Goal: Information Seeking & Learning: Understand process/instructions

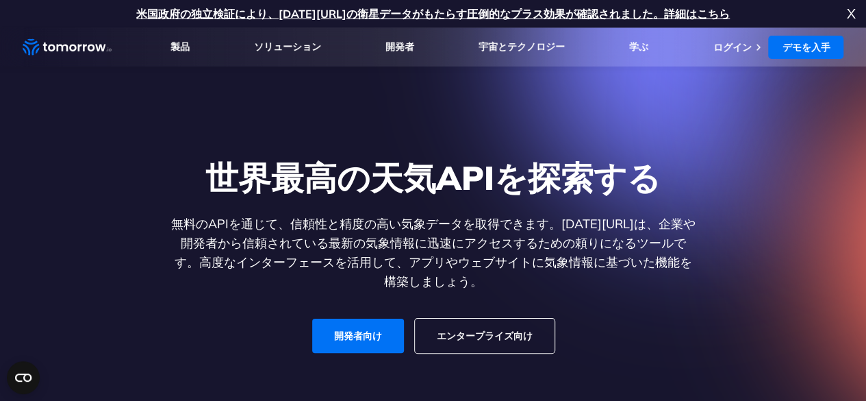
click at [310, 171] on font "世界最高の天気APIを探索する" at bounding box center [432, 177] width 455 height 41
click at [190, 55] on ul "製品 製品 組織向け レジリエンスプラットフォーム 天気の真実と意思決定の唯一の情報源。 天気API 80 以上のレイヤーと洞察を備えた超高精度の気象データ。…" at bounding box center [508, 46] width 674 height 39
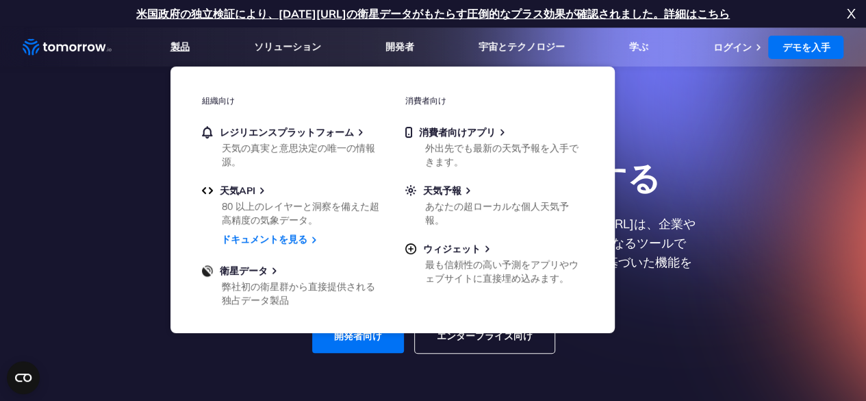
click at [182, 46] on font "製品" at bounding box center [180, 46] width 19 height 12
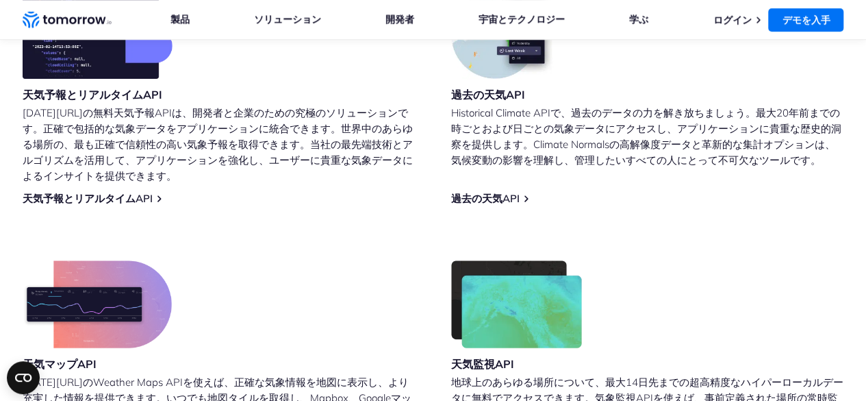
scroll to position [616, 0]
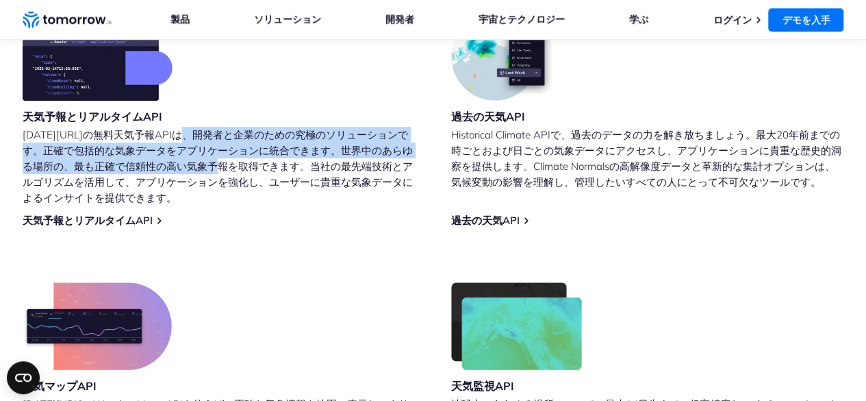
drag, startPoint x: 178, startPoint y: 129, endPoint x: 223, endPoint y: 163, distance: 56.2
click at [223, 163] on font "Tomorrow.ioの無料天気予報APIは、開発者と企業のための究極のソリューションです。正確で包括的な気象データをアプリケーションに統合できます。世界中の…" at bounding box center [218, 166] width 390 height 76
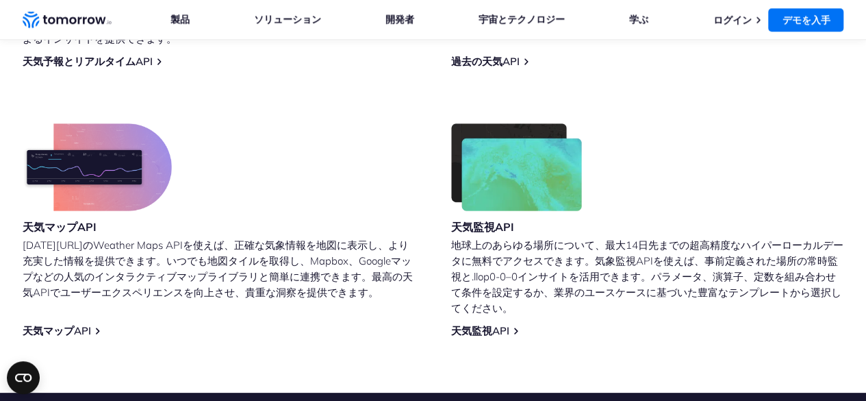
scroll to position [753, 0]
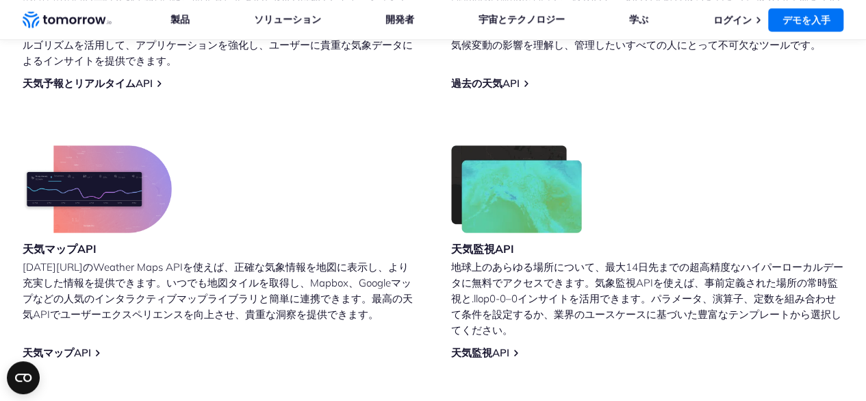
click at [105, 91] on div "天気予報とリアルタイムAPI Tomorrow.ioの無料天気予報APIは、開発者と企業のための究極のソリューションです。正確で包括的な気象データをアプリケー…" at bounding box center [434, 117] width 822 height 483
click at [112, 84] on font "天気予報とリアルタイムAPI" at bounding box center [88, 83] width 130 height 13
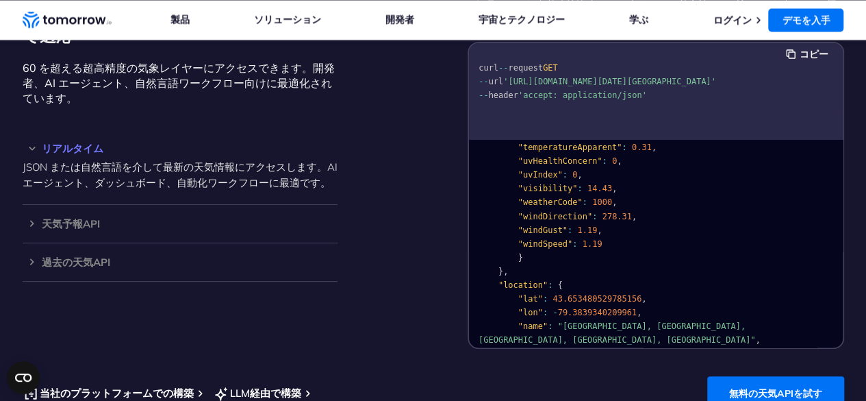
scroll to position [205, 0]
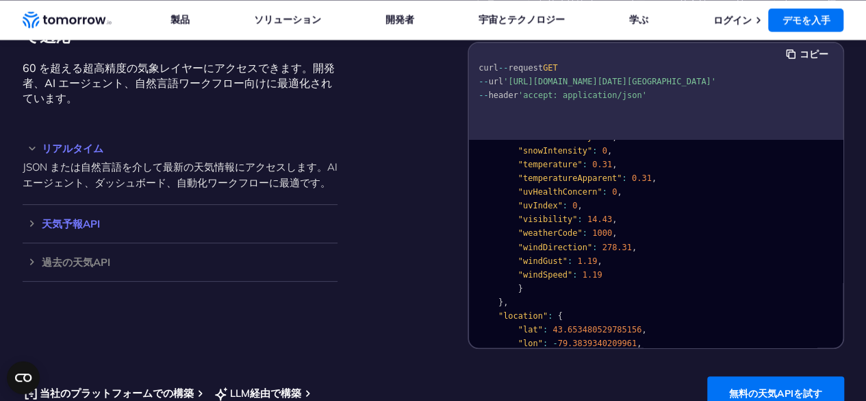
click at [85, 230] on font "天気予報API" at bounding box center [71, 223] width 58 height 13
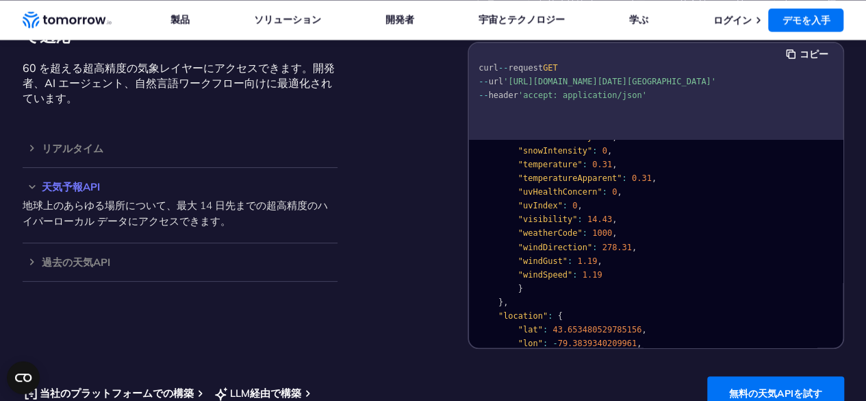
click at [213, 203] on div "地球上のあらゆる場所について、最大 14 日先までの超高精度のハイパーローカル データにアクセスできます。" at bounding box center [180, 210] width 315 height 37
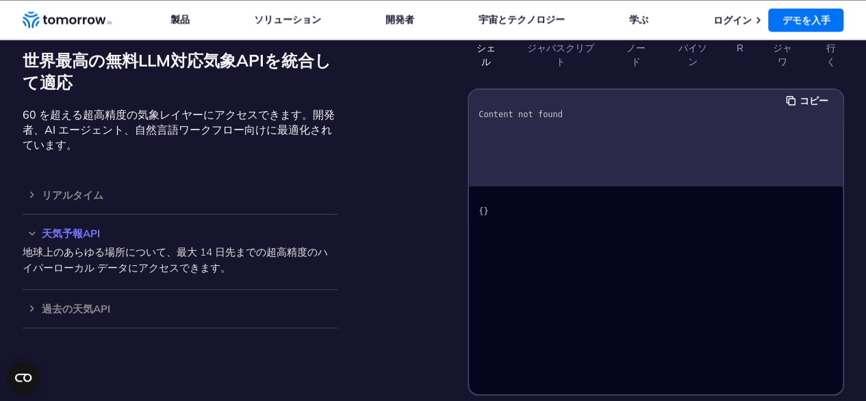
scroll to position [1164, 0]
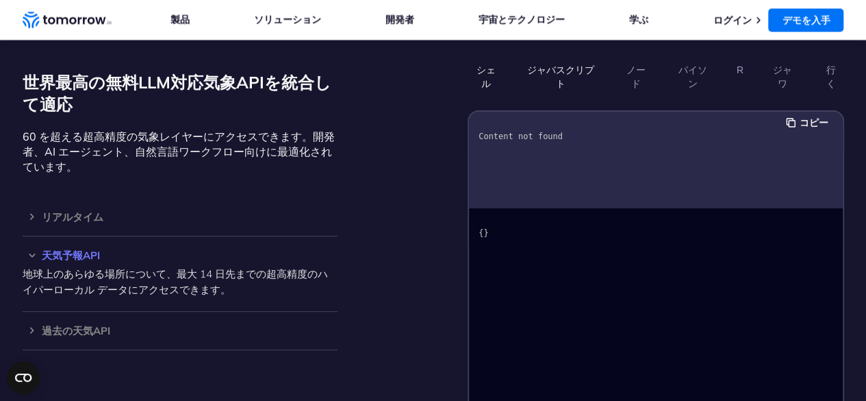
click at [570, 76] on button "ジャバスクリプト" at bounding box center [560, 76] width 81 height 37
click at [505, 82] on ul "シェル ジャバスクリプト ノード パイソン R ジャワ 行く" at bounding box center [656, 76] width 377 height 37
click at [481, 79] on button "シェル" at bounding box center [486, 76] width 36 height 37
click at [284, 138] on font "60 を超える超高精度の気象レイヤーにアクセスできます。開発者、AI エージェント、自然言語ワークフロー向けに最適化されています。" at bounding box center [179, 151] width 312 height 44
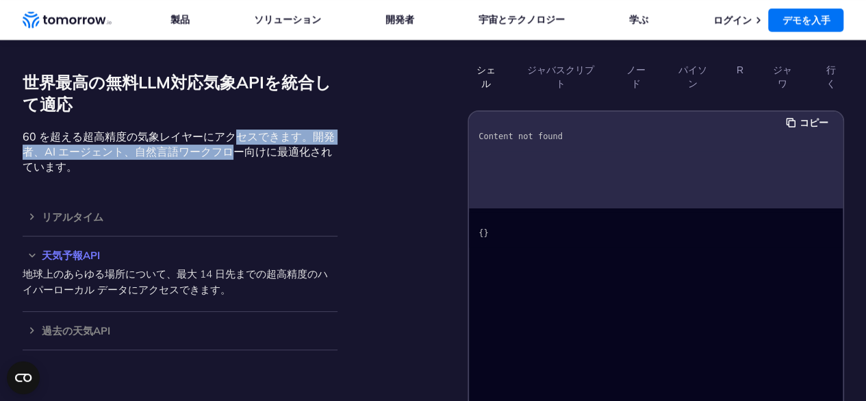
drag, startPoint x: 234, startPoint y: 147, endPoint x: 237, endPoint y: 171, distance: 24.8
click at [237, 171] on p "60 を超える超高精度の気象レイヤーにアクセスできます。開発者、AI エージェント、自然言語ワークフロー向けに最適化されています。" at bounding box center [180, 151] width 315 height 45
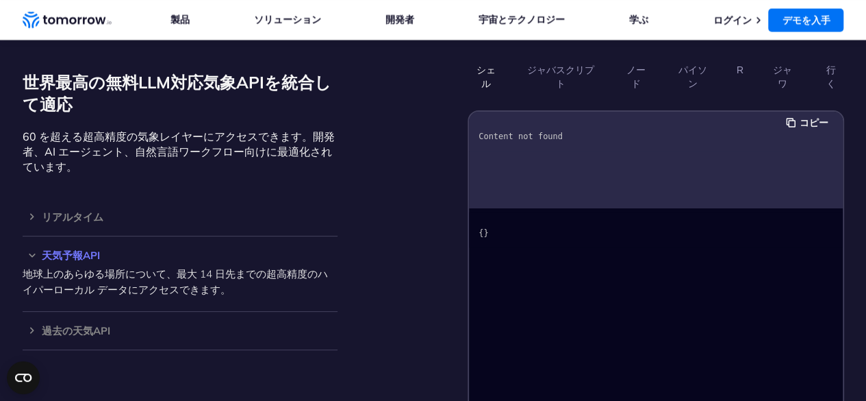
click at [79, 262] on font "天気予報API" at bounding box center [71, 255] width 58 height 13
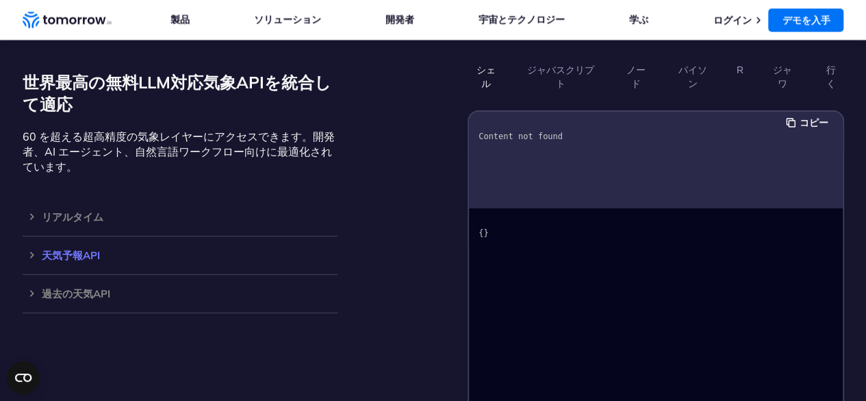
click at [74, 260] on font "天気予報API" at bounding box center [71, 255] width 58 height 13
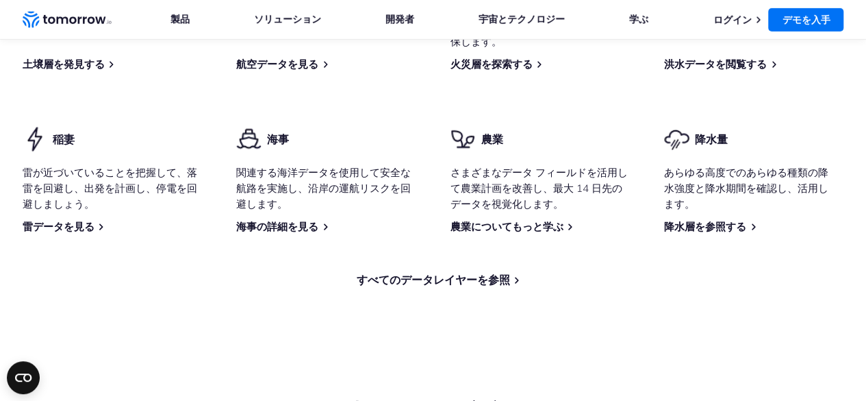
scroll to position [2123, 0]
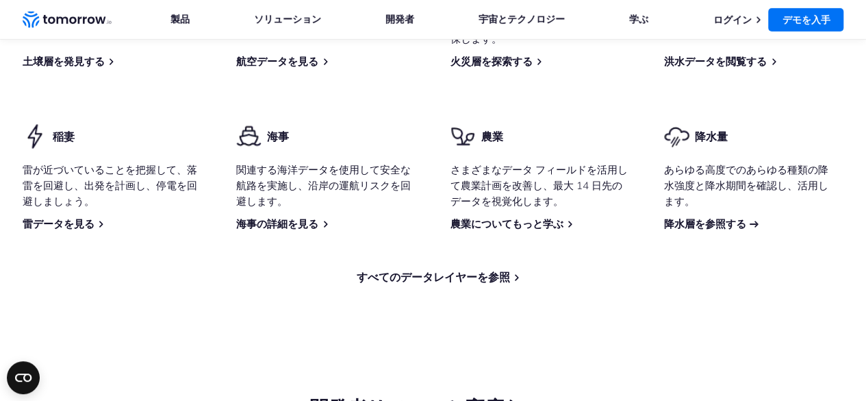
click at [690, 230] on font "降水層を参照する" at bounding box center [705, 223] width 82 height 13
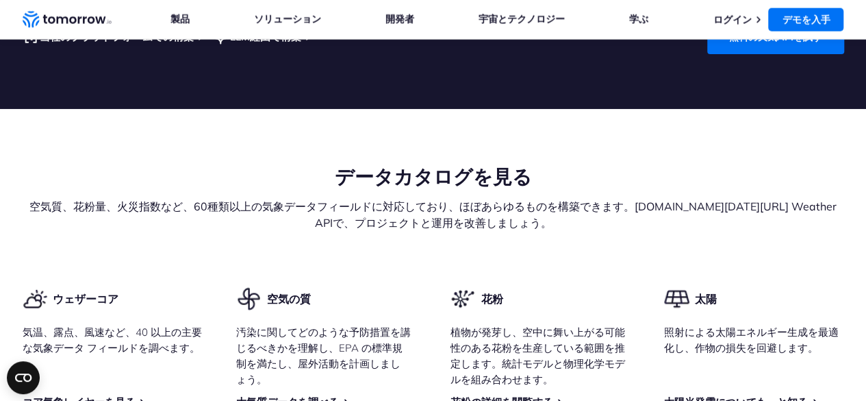
scroll to position [1726, 0]
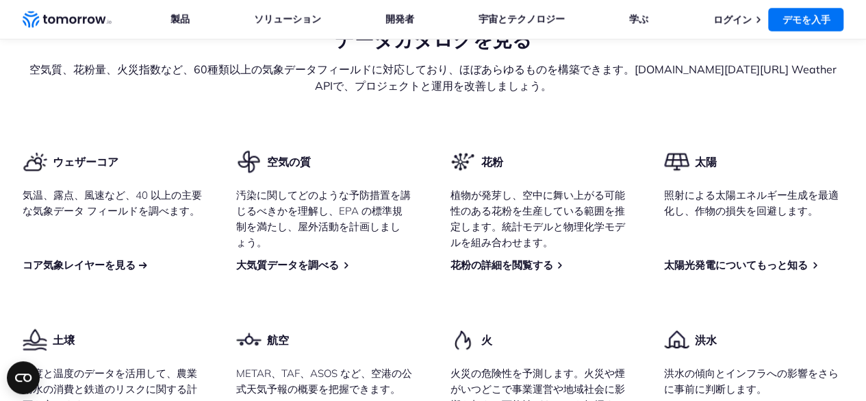
click at [102, 268] on font "コア気象レイヤーを見る" at bounding box center [79, 264] width 113 height 13
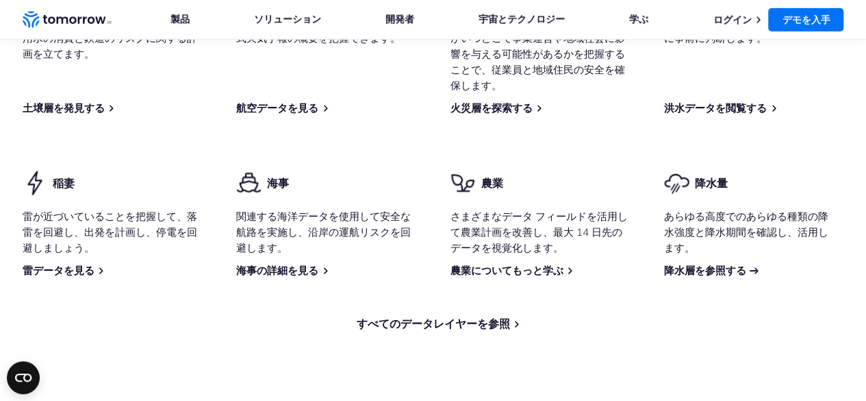
scroll to position [2082, 0]
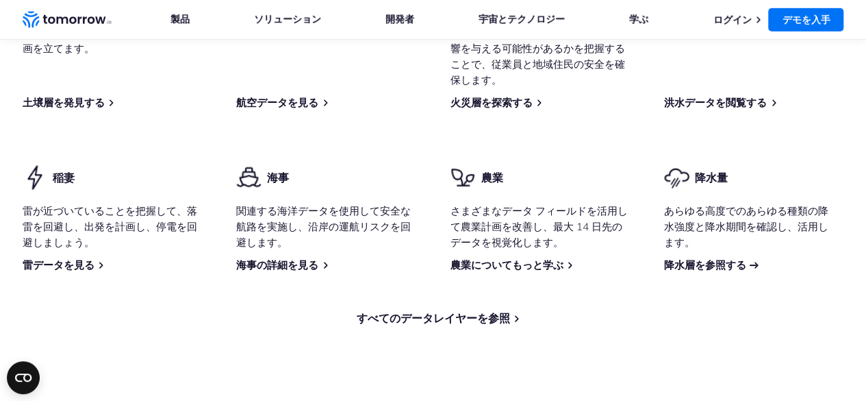
click at [723, 271] on font "降水層を参照する" at bounding box center [705, 264] width 82 height 13
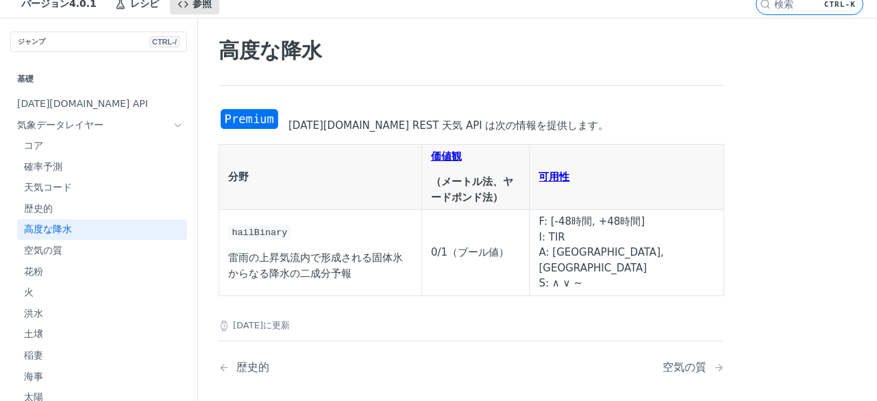
scroll to position [68, 0]
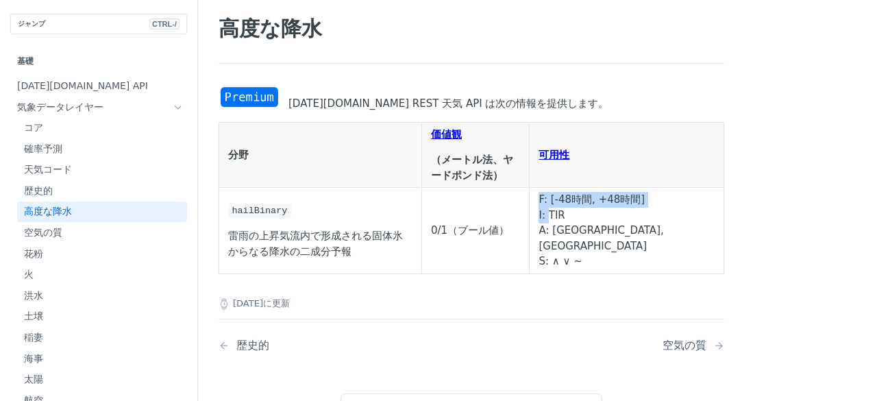
drag, startPoint x: 625, startPoint y: 195, endPoint x: 636, endPoint y: 226, distance: 32.7
click at [636, 226] on td "F: [-48時間, +48時間] I: TIR A: CA, US S: ∧ ∨ ~" at bounding box center [626, 231] width 194 height 86
click at [564, 221] on font "I: TIR" at bounding box center [551, 215] width 26 height 12
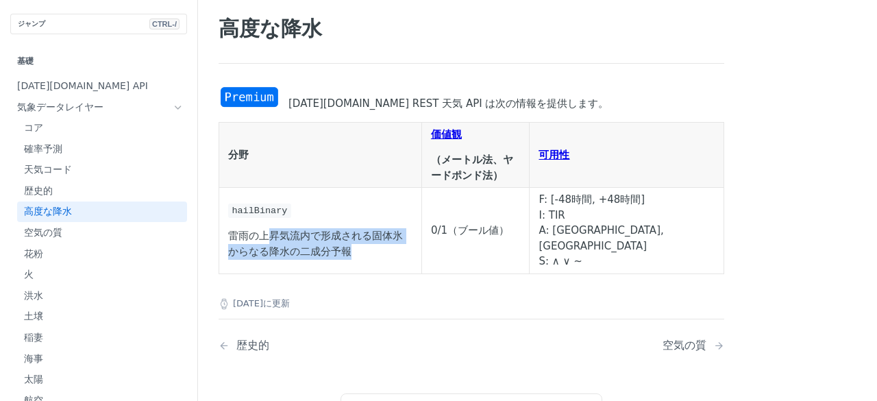
drag, startPoint x: 270, startPoint y: 223, endPoint x: 290, endPoint y: 247, distance: 31.6
click at [290, 247] on td "hailBinary 雷雨の上昇気流内で形成される固体氷からなる降水の二成分予報" at bounding box center [320, 231] width 203 height 86
click at [290, 247] on p "雷雨の上昇気流内で形成される固体氷からなる降水の二成分予報" at bounding box center [320, 243] width 184 height 31
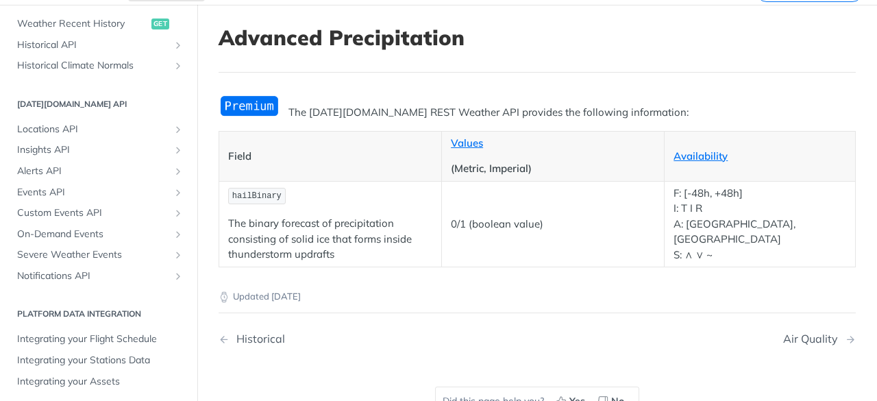
click at [571, 222] on p "0/1 (boolean value)" at bounding box center [553, 224] width 204 height 16
drag, startPoint x: 577, startPoint y: 247, endPoint x: 581, endPoint y: 212, distance: 35.8
click at [580, 212] on td "0/1 (boolean value)" at bounding box center [553, 224] width 223 height 86
click at [581, 211] on td "0/1 (boolean value)" at bounding box center [553, 224] width 223 height 86
click at [563, 205] on td "0/1 (boolean value)" at bounding box center [553, 224] width 223 height 86
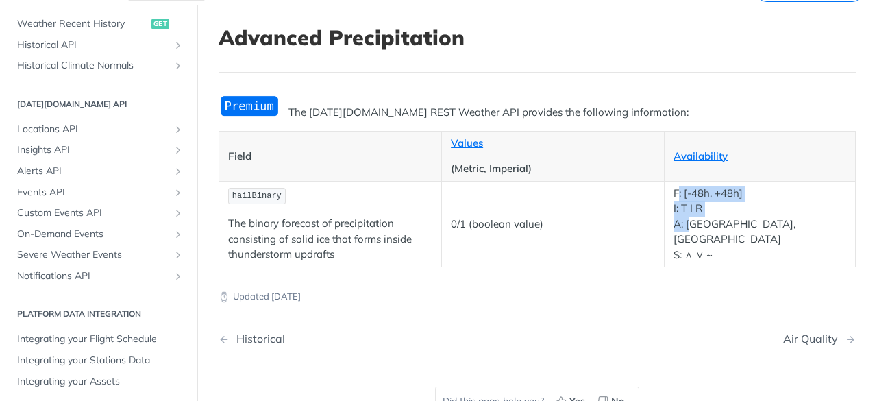
drag, startPoint x: 658, startPoint y: 202, endPoint x: 674, endPoint y: 247, distance: 47.9
click at [674, 247] on p "F: [-48h, +48h] I: T I R A: CA, US S: ∧ ∨ ~" at bounding box center [759, 224] width 173 height 77
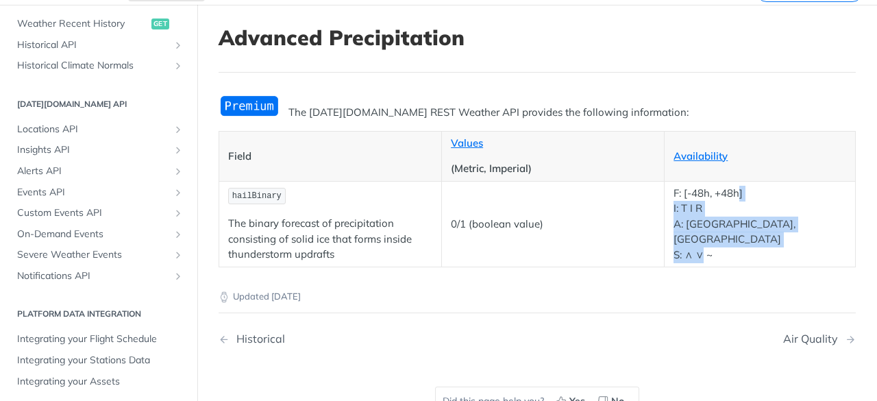
drag, startPoint x: 688, startPoint y: 261, endPoint x: 675, endPoint y: 217, distance: 45.7
click at [675, 218] on p "F: [-48h, +48h] I: T I R A: CA, US S: ∧ ∨ ~" at bounding box center [759, 224] width 173 height 77
click at [675, 217] on p "F: [-48h, +48h] I: T I R A: CA, US S: ∧ ∨ ~" at bounding box center [759, 224] width 173 height 77
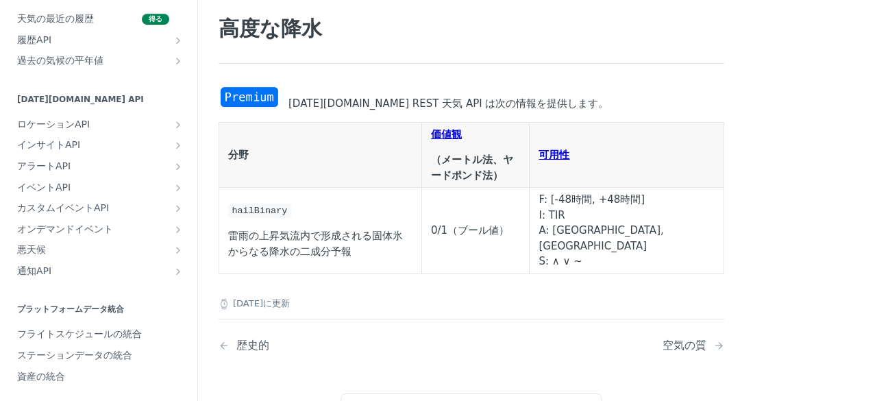
drag, startPoint x: 336, startPoint y: 225, endPoint x: 336, endPoint y: 236, distance: 10.3
click at [336, 225] on td "hailBinary 雷雨の上昇気流内で形成される固体氷からなる降水の二成分予報" at bounding box center [320, 231] width 203 height 86
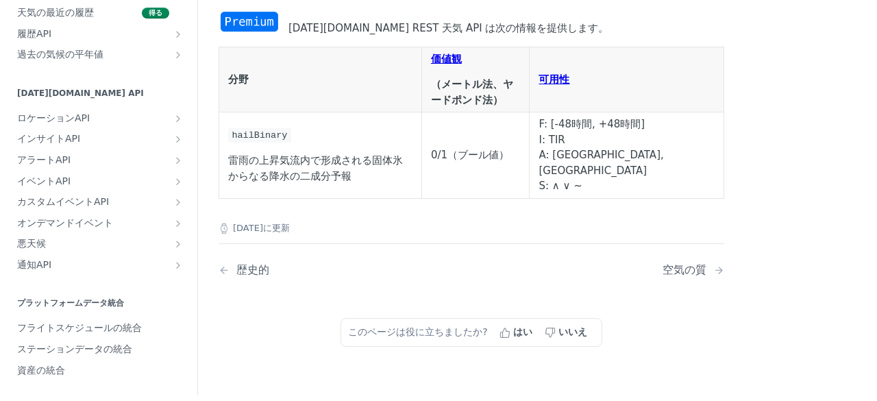
scroll to position [205, 0]
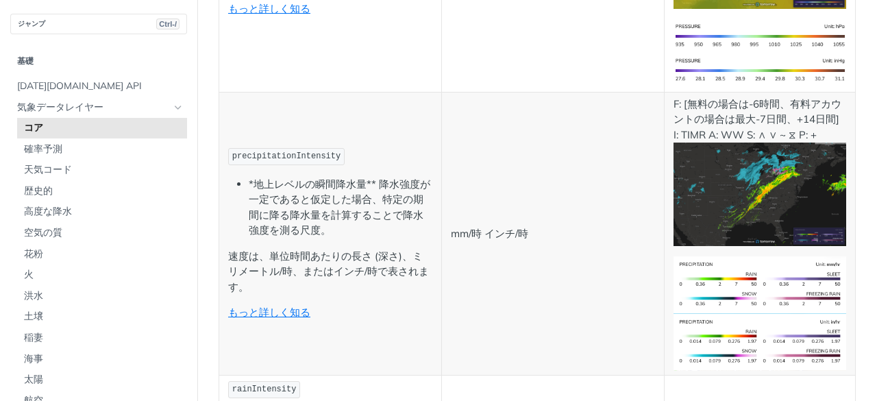
scroll to position [2055, 0]
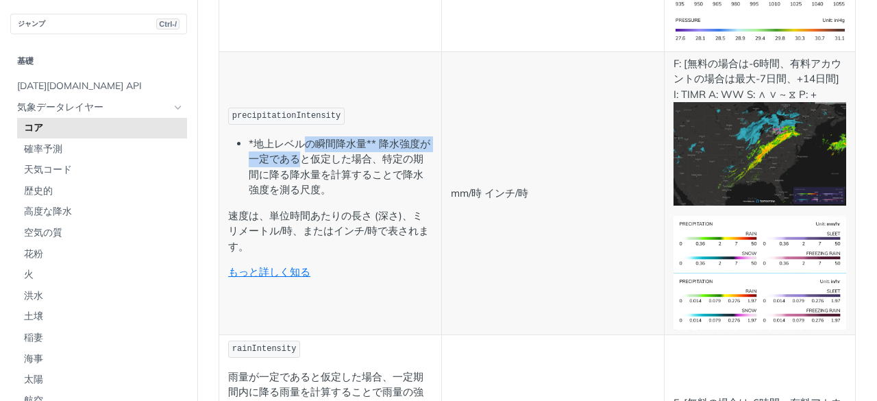
drag, startPoint x: 301, startPoint y: 113, endPoint x: 314, endPoint y: 142, distance: 32.2
click at [314, 142] on font "*地上レベルの瞬間降水量** 降水強度が一定であると仮定した場合、特定の期間に降る降水量を計算することで降水強度を測る尺度。" at bounding box center [339, 167] width 181 height 60
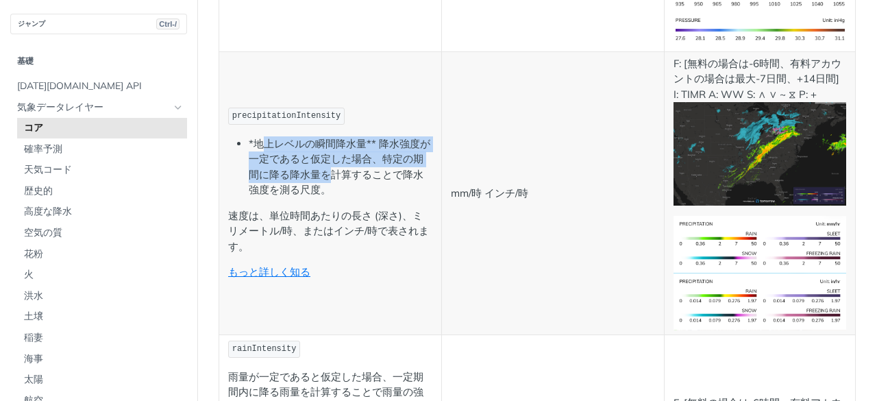
drag, startPoint x: 260, startPoint y: 117, endPoint x: 337, endPoint y: 142, distance: 80.8
click at [337, 142] on font "*地上レベルの瞬間降水量** 降水強度が一定であると仮定した場合、特定の期間に降る降水量を計算することで降水強度を測る尺度。" at bounding box center [339, 167] width 181 height 60
drag, startPoint x: 289, startPoint y: 123, endPoint x: 328, endPoint y: 171, distance: 61.3
click at [328, 171] on li "*地上レベルの瞬間降水量** 降水強度が一定であると仮定した場合、特定の期間に降る降水量を計算することで降水強度を測る尺度。" at bounding box center [341, 167] width 184 height 62
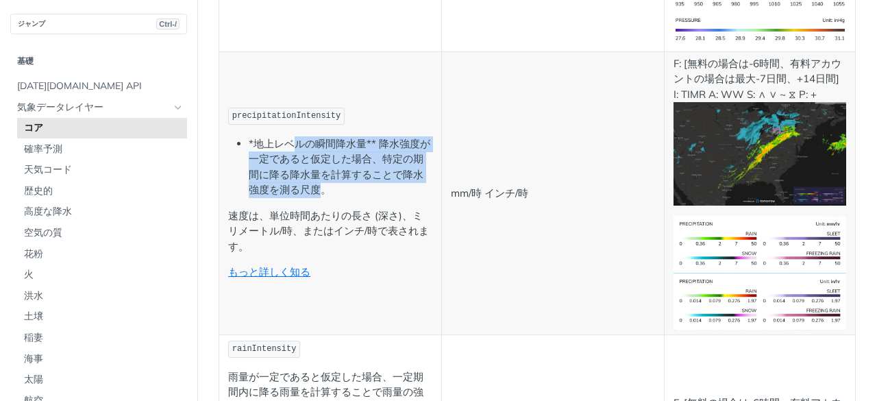
click at [328, 171] on li "*地上レベルの瞬間降水量** 降水強度が一定であると仮定した場合、特定の期間に降る降水量を計算することで降水強度を測る尺度。" at bounding box center [341, 167] width 184 height 62
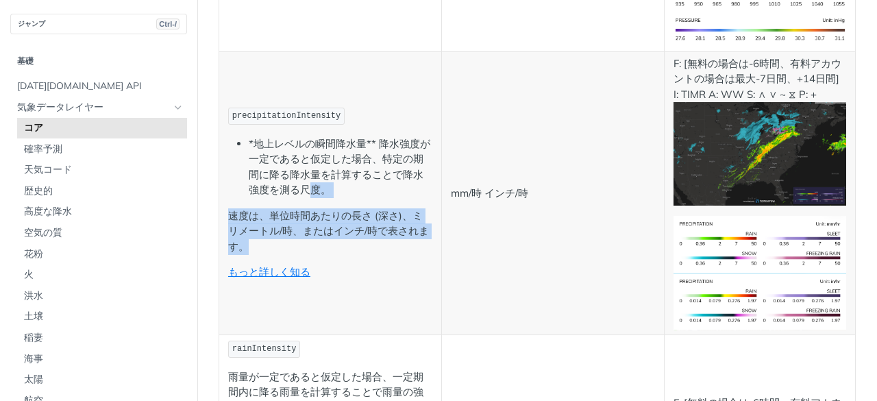
drag, startPoint x: 321, startPoint y: 215, endPoint x: 316, endPoint y: 161, distance: 54.3
click at [316, 161] on td "precipitationIntensity *地上レベルの瞬間降水量** 降水強度が一定であると仮定した場合、特定の期間に降る降水量を計算することで降水強度…" at bounding box center [330, 192] width 223 height 283
click at [316, 161] on font "*地上レベルの瞬間降水量** 降水強度が一定であると仮定した場合、特定の期間に降る降水量を計算することで降水強度を測る尺度。" at bounding box center [339, 167] width 181 height 60
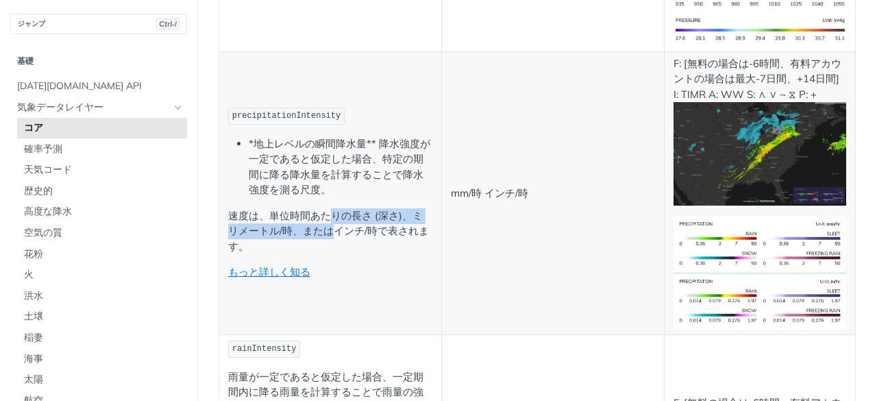
drag, startPoint x: 334, startPoint y: 203, endPoint x: 330, endPoint y: 178, distance: 25.6
click at [330, 178] on td "precipitationIntensity *地上レベルの瞬間降水量** 降水強度が一定であると仮定した場合、特定の期間に降る降水量を計算することで降水強度…" at bounding box center [330, 192] width 223 height 283
click at [330, 177] on td "precipitationIntensity *地上レベルの瞬間降水量** 降水強度が一定であると仮定した場合、特定の期間に降る降水量を計算することで降水強度…" at bounding box center [330, 192] width 223 height 283
drag, startPoint x: 316, startPoint y: 184, endPoint x: 352, endPoint y: 202, distance: 39.8
click at [352, 209] on font "速度は、単位時間あたりの長さ (深さ)、ミリメートル/時、またはインチ/時で表されます。" at bounding box center [328, 231] width 201 height 44
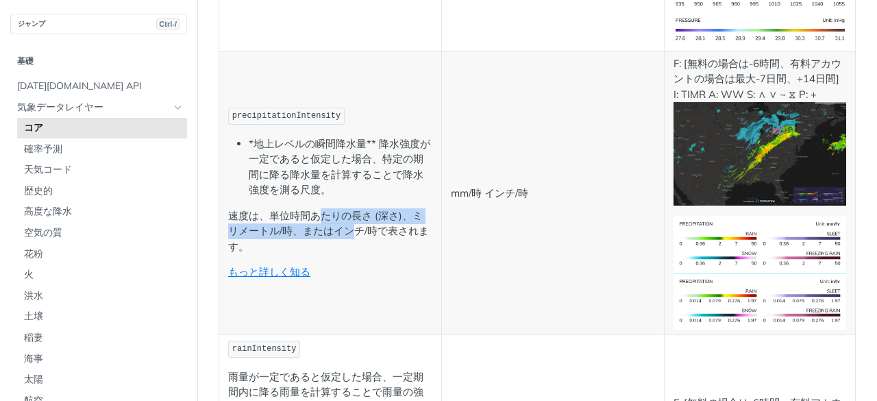
click at [352, 209] on font "速度は、単位時間あたりの長さ (深さ)、ミリメートル/時、またはインチ/時で表されます。" at bounding box center [328, 231] width 201 height 44
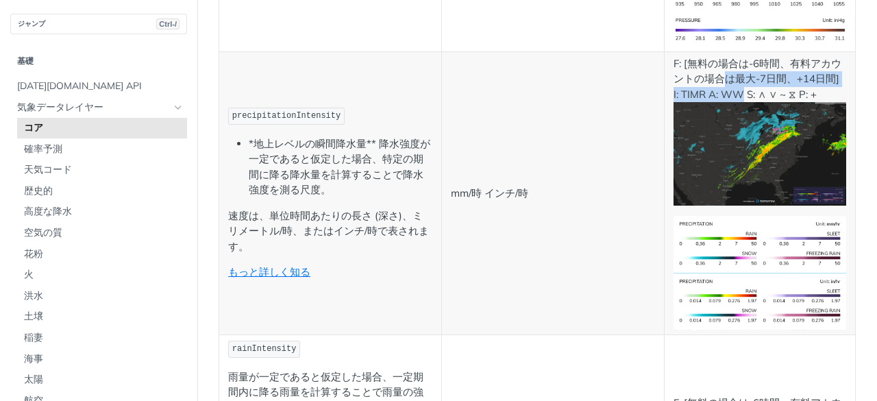
drag, startPoint x: 714, startPoint y: 53, endPoint x: 733, endPoint y: 69, distance: 25.8
click at [733, 69] on font "F: [無料の場合は-6時間、有料アカウントの場合は最大-7日間、+14日間] I: TIMR A: WW S: ∧ ∨ ~ ⧖ P: +" at bounding box center [757, 79] width 168 height 44
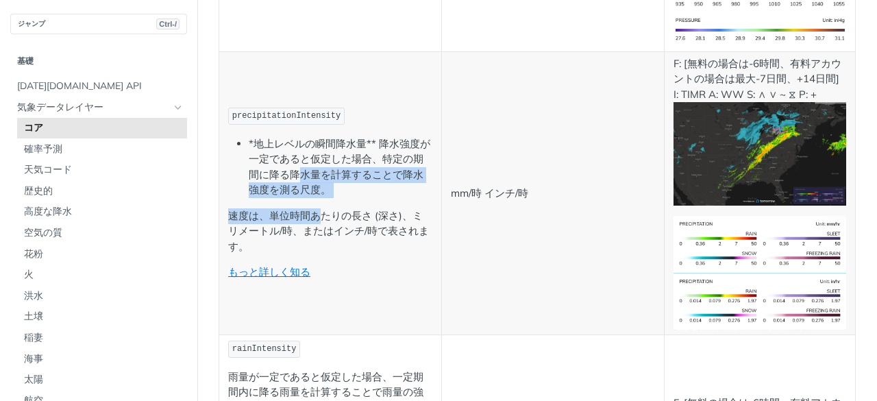
click at [308, 139] on td "precipitationIntensity *地上レベルの瞬間降水量** 降水強度が一定であると仮定した場合、特定の期間に降る降水量を計算することで降水強度…" at bounding box center [330, 192] width 223 height 283
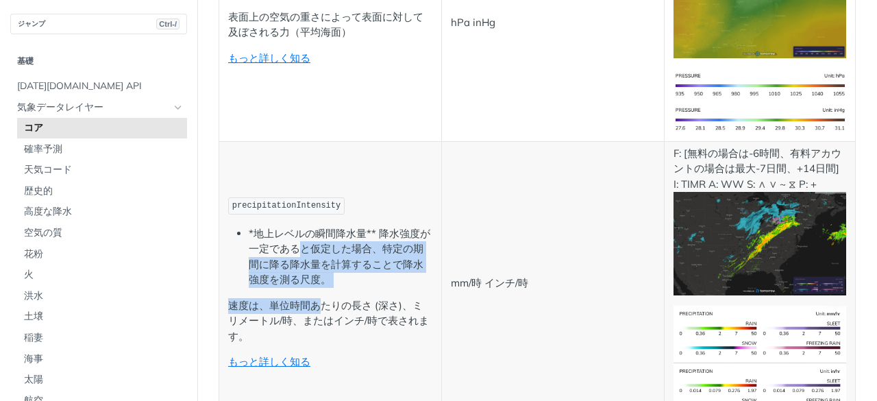
scroll to position [1986, 0]
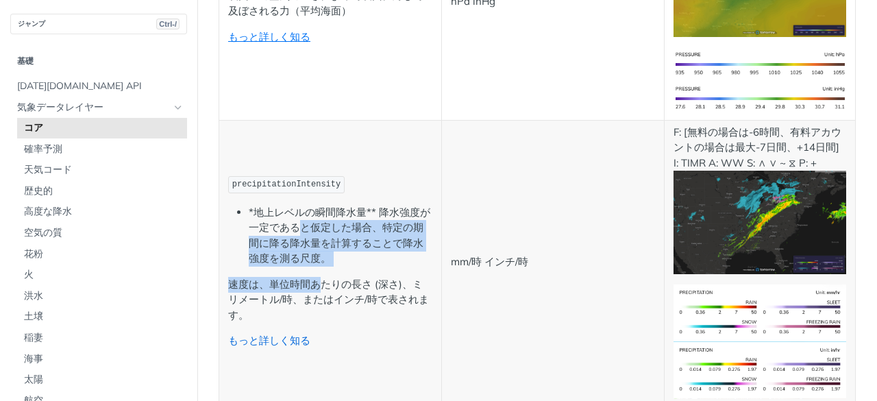
click at [286, 334] on font "もっと詳しく知る" at bounding box center [269, 340] width 82 height 13
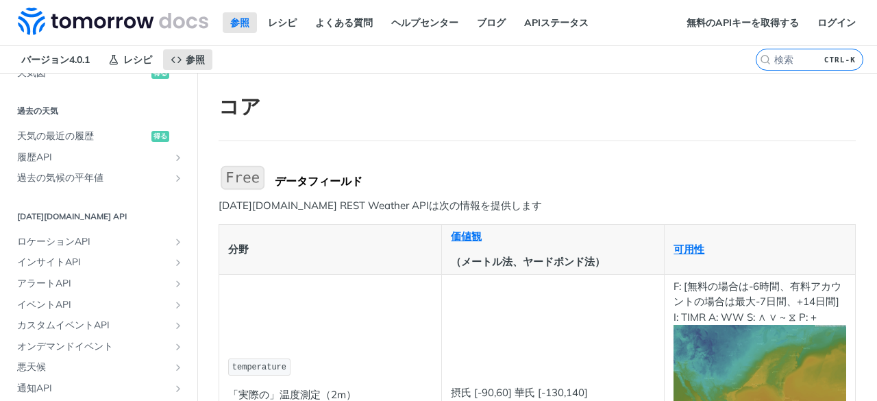
scroll to position [845, 0]
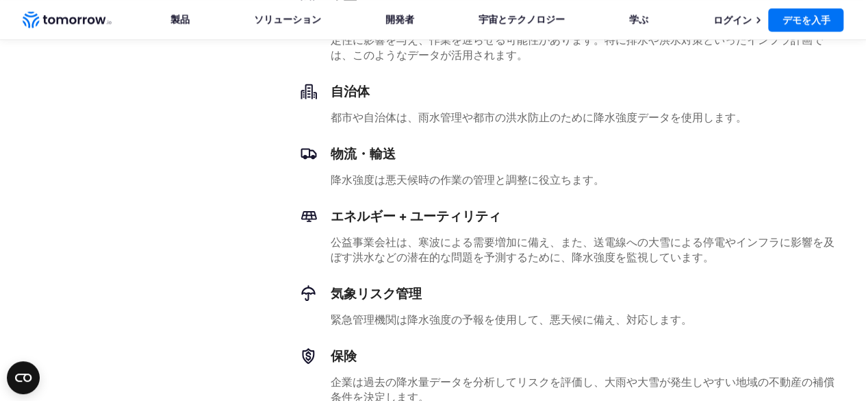
scroll to position [890, 0]
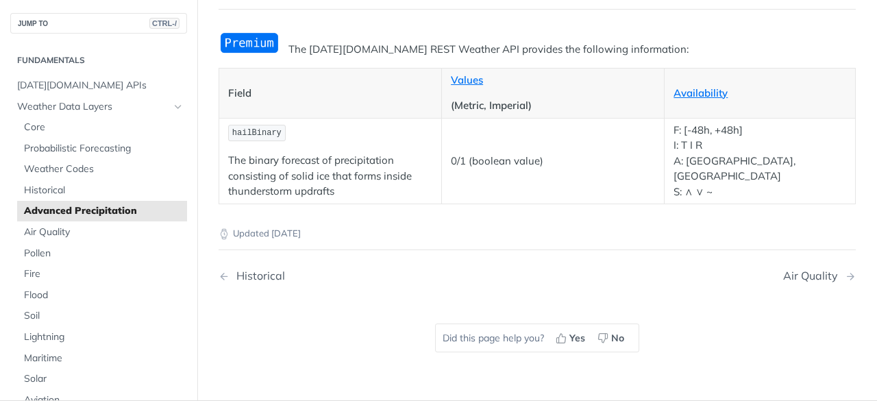
scroll to position [137, 0]
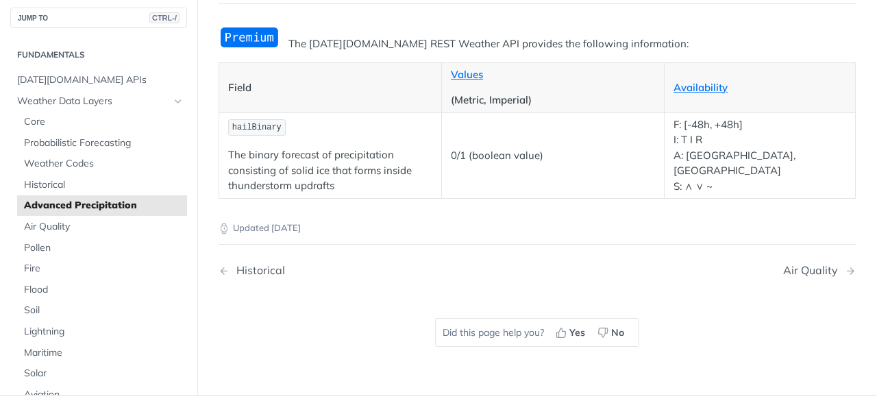
click at [419, 228] on p "Updated [DATE]" at bounding box center [536, 228] width 637 height 14
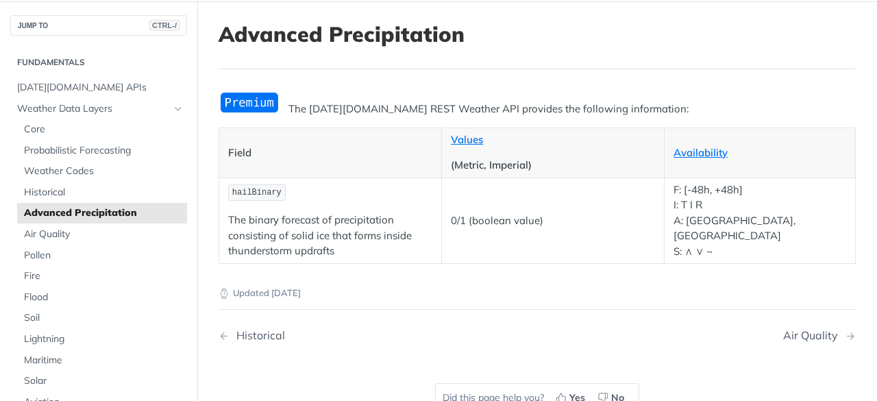
scroll to position [0, 0]
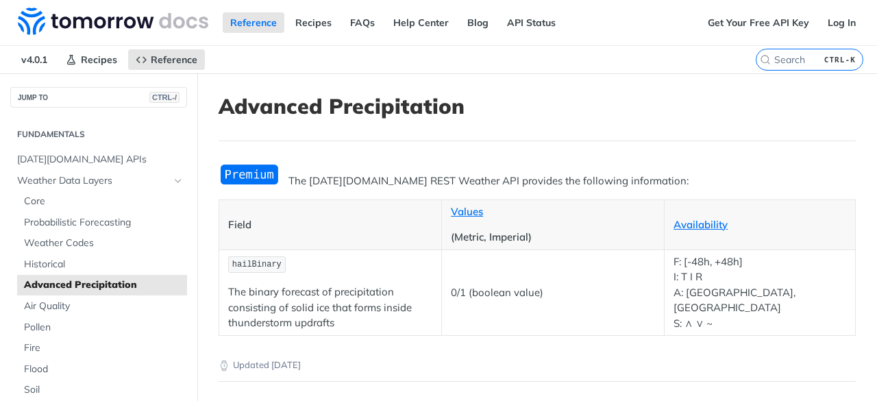
click at [60, 287] on span "Advanced Precipitation" at bounding box center [104, 285] width 160 height 14
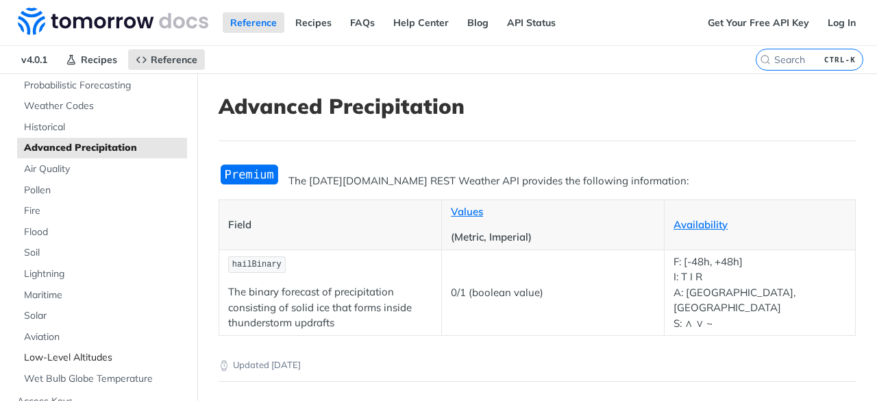
scroll to position [68, 0]
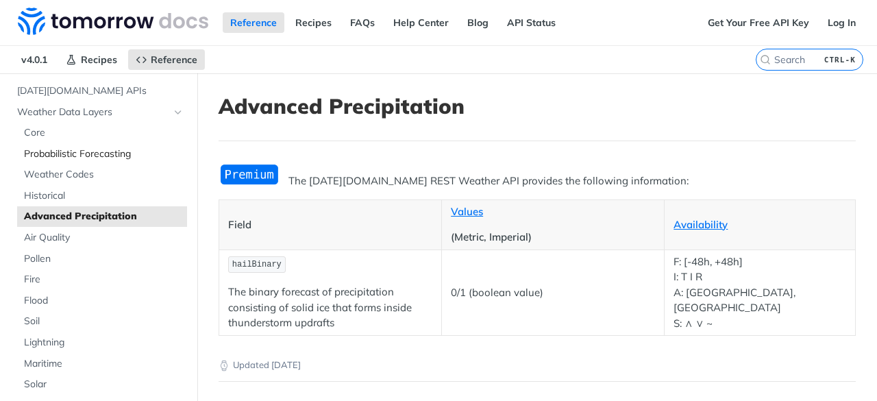
click at [88, 151] on span "Probabilistic Forecasting" at bounding box center [104, 154] width 160 height 14
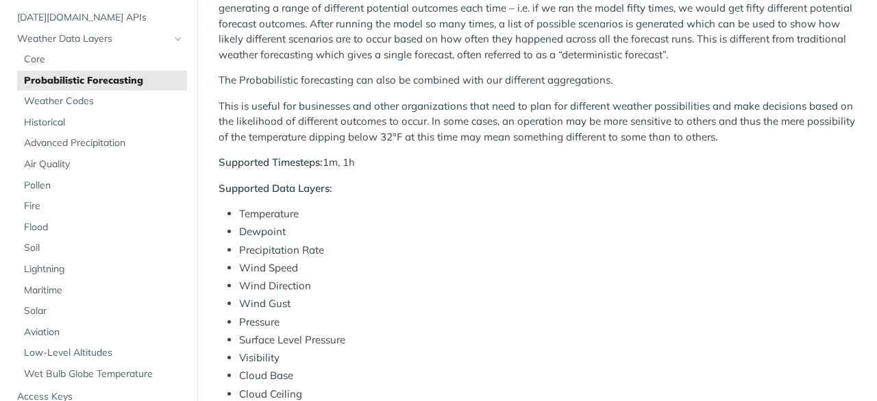
scroll to position [411, 0]
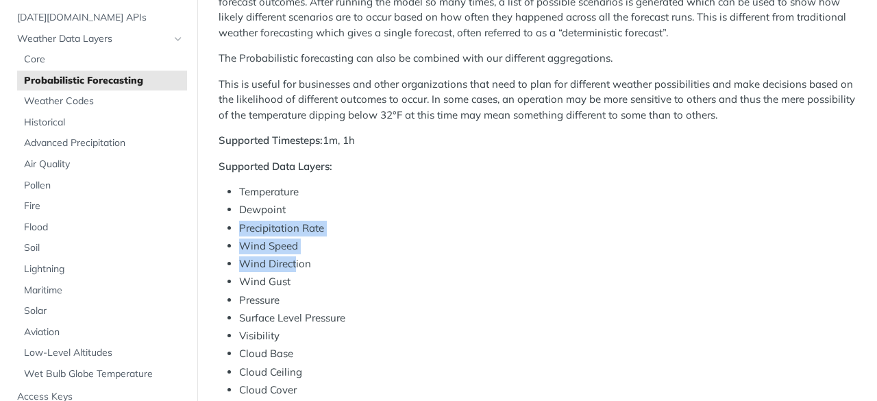
click at [294, 255] on ul "Temperature Dewpoint Precipitation Rate Wind Speed Wind Direction Wind Gust Pre…" at bounding box center [536, 335] width 637 height 303
click at [294, 256] on li "Wind Direction" at bounding box center [547, 264] width 616 height 16
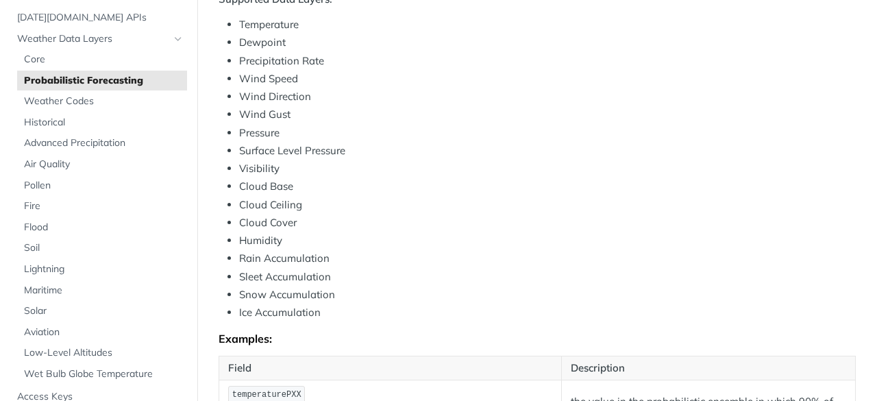
scroll to position [548, 0]
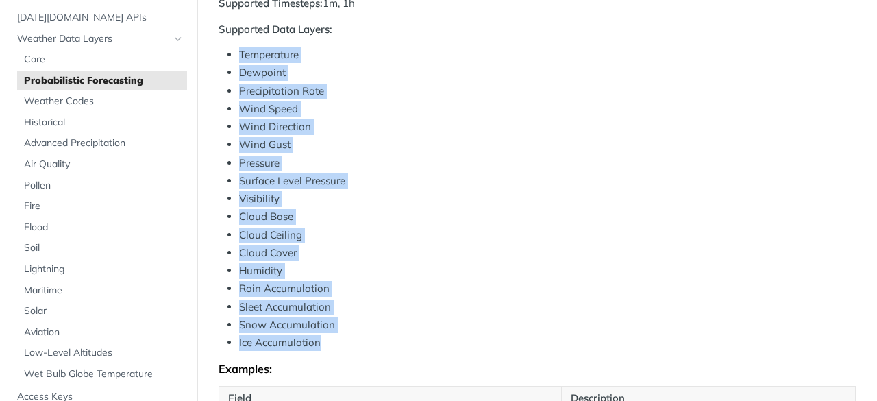
drag, startPoint x: 253, startPoint y: 85, endPoint x: 428, endPoint y: 294, distance: 272.3
click at [375, 336] on ul "Temperature Dewpoint Precipitation Rate Wind Speed Wind Direction Wind Gust Pre…" at bounding box center [536, 198] width 637 height 303
copy ul "Temperature Dewpoint Precipitation Rate Wind Speed Wind Direction Wind Gust Pre…"
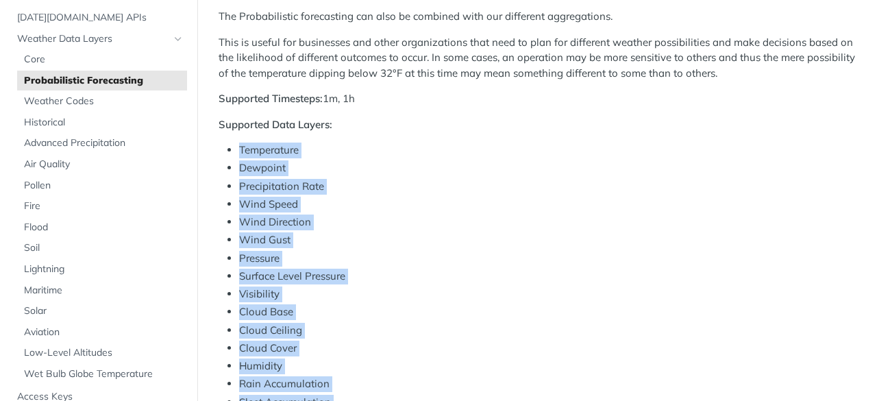
scroll to position [411, 0]
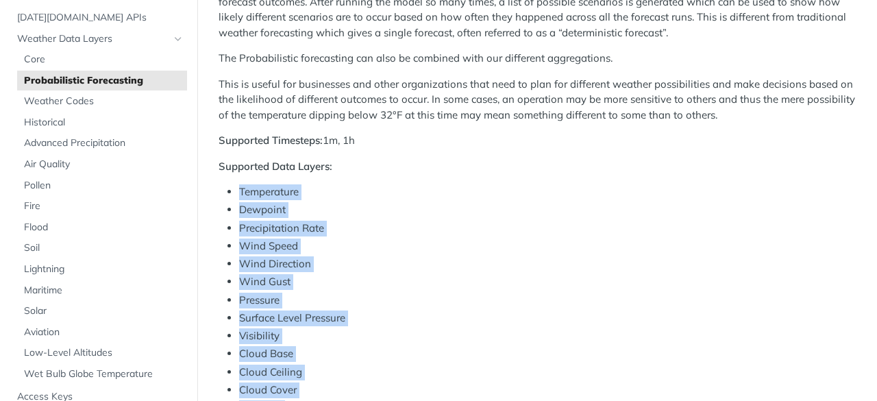
click at [401, 205] on li "Dewpoint" at bounding box center [547, 210] width 616 height 16
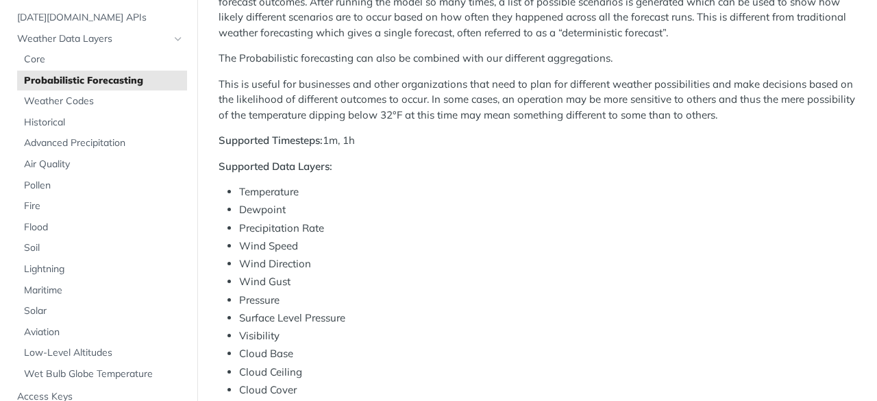
drag, startPoint x: 296, startPoint y: 225, endPoint x: 331, endPoint y: 223, distance: 35.0
click at [311, 225] on li "Precipitation Rate" at bounding box center [547, 229] width 616 height 16
drag, startPoint x: 340, startPoint y: 223, endPoint x: 255, endPoint y: 224, distance: 84.9
click at [240, 228] on li "Precipitation Rate" at bounding box center [547, 229] width 616 height 16
copy li "Precipitation Rate"
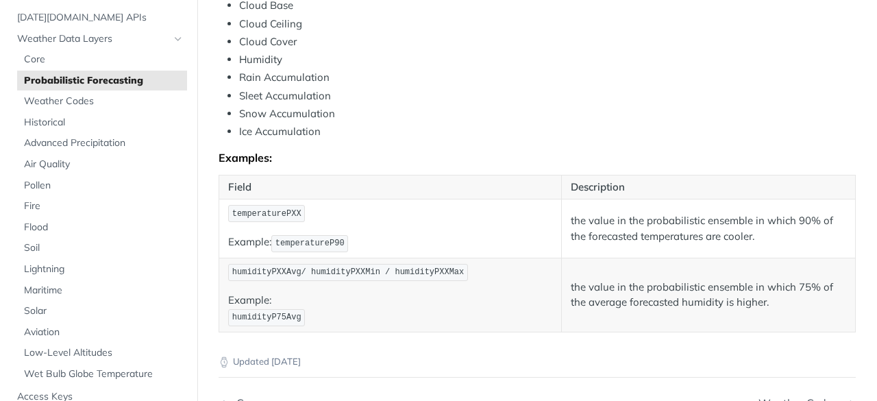
scroll to position [779, 0]
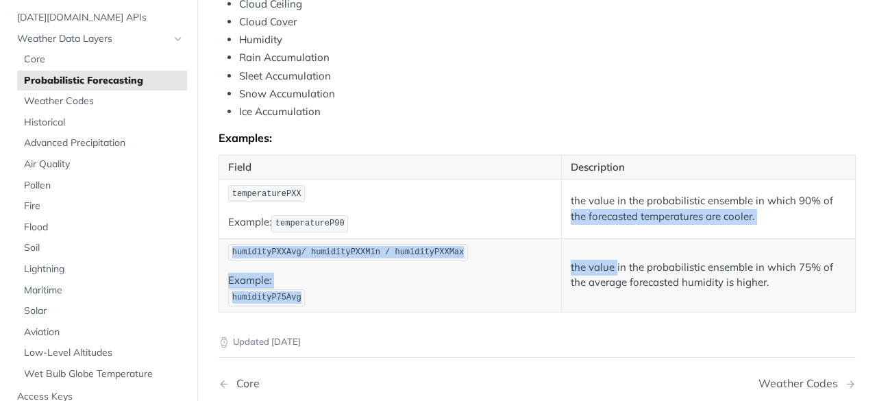
drag, startPoint x: 566, startPoint y: 206, endPoint x: 612, endPoint y: 238, distance: 55.5
click at [612, 238] on tbody "temperaturePXX Example: temperatureP90 the value in the probabilistic ensemble …" at bounding box center [537, 245] width 636 height 133
click at [612, 238] on td "the value in the probabilistic ensemble in which 75% of the average forecasted …" at bounding box center [709, 275] width 294 height 74
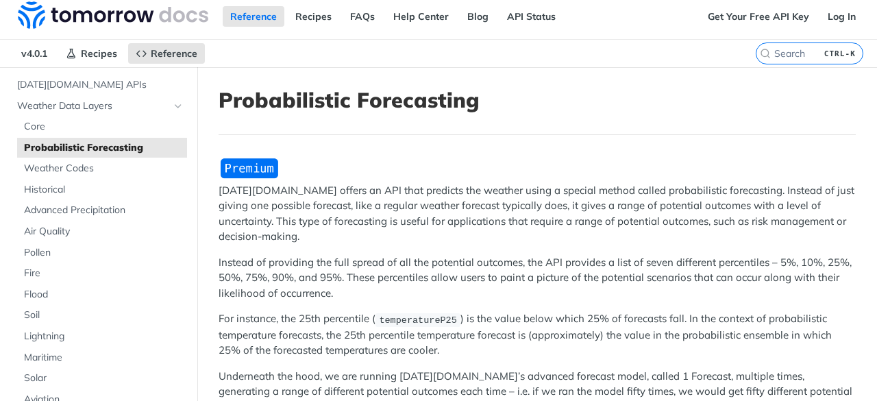
scroll to position [0, 0]
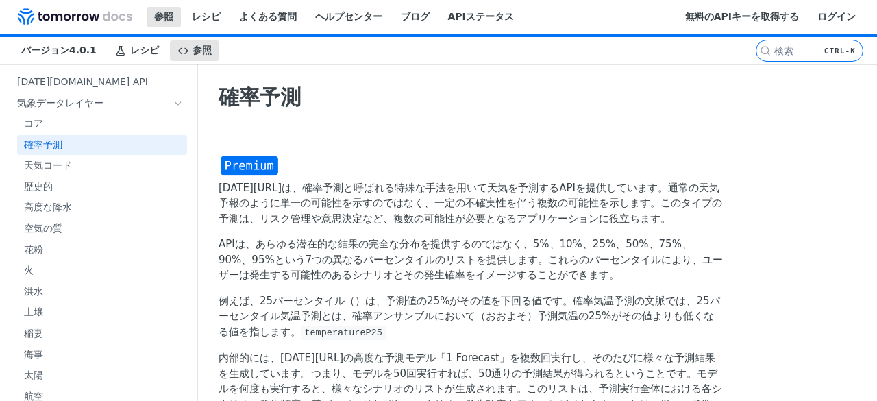
drag, startPoint x: 354, startPoint y: 177, endPoint x: 382, endPoint y: 105, distance: 77.8
click at [297, 20] on font "よくある質問" at bounding box center [268, 16] width 58 height 11
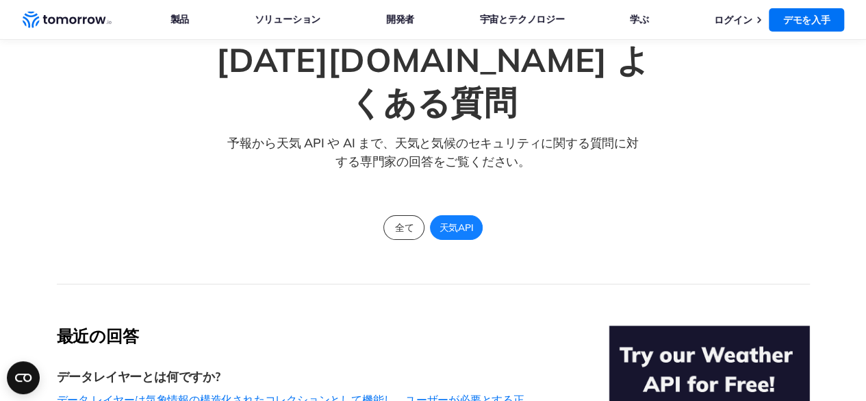
scroll to position [68, 0]
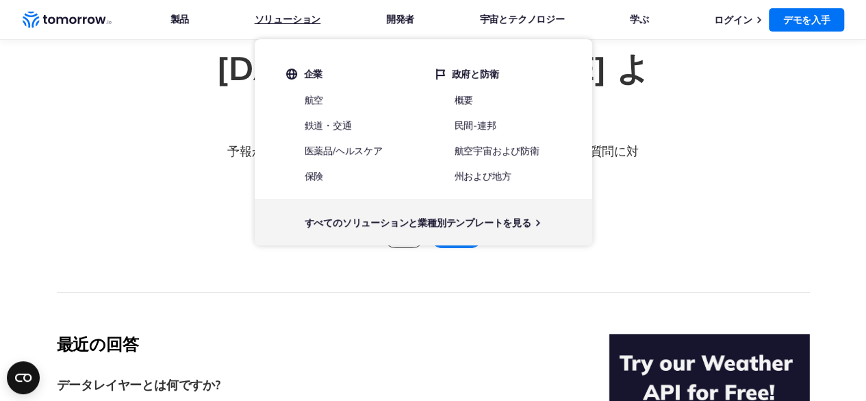
click at [303, 27] on link "ソリューション" at bounding box center [288, 19] width 66 height 18
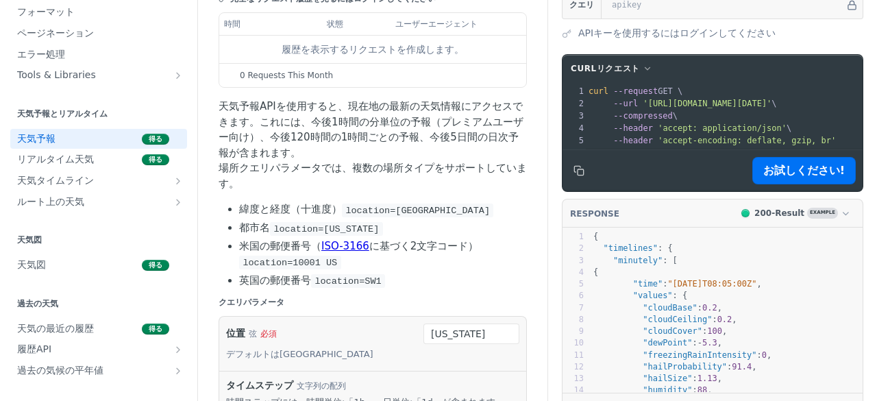
scroll to position [205, 0]
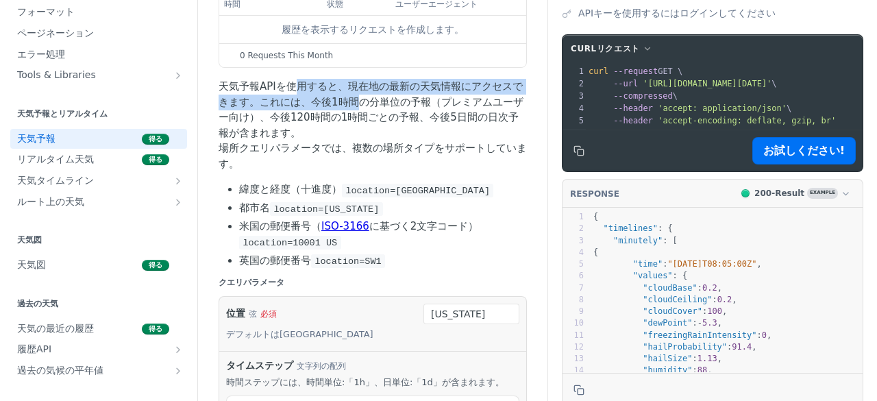
drag, startPoint x: 301, startPoint y: 99, endPoint x: 365, endPoint y: 103, distance: 64.5
click at [365, 103] on font "天気予報APIを使用すると、現在地の最新の天気情報にアクセスできます。これには、今後1時間の分単位の予報（プレミアムユーザー向け）、今後120時間の1時間ごと…" at bounding box center [370, 109] width 305 height 59
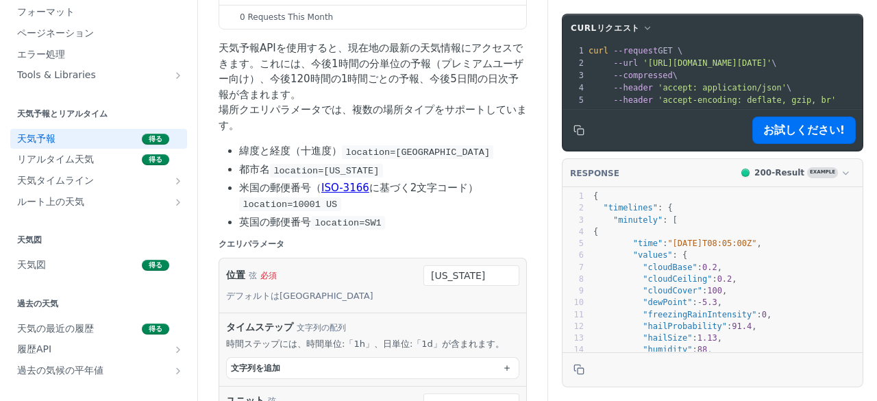
scroll to position [274, 0]
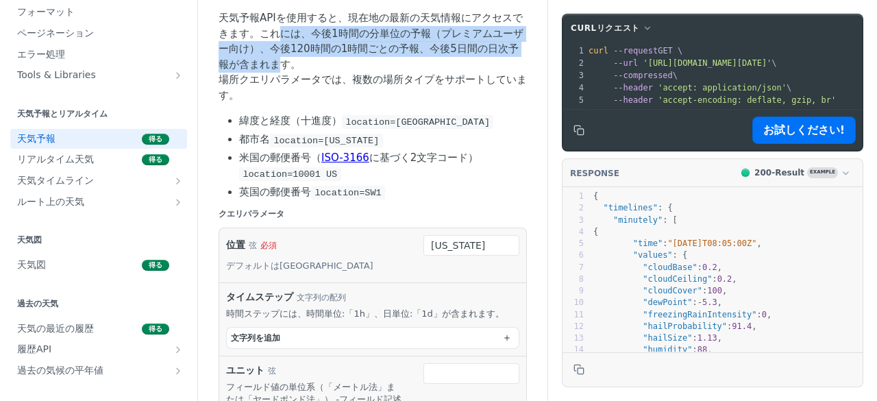
drag, startPoint x: 294, startPoint y: 36, endPoint x: 304, endPoint y: 73, distance: 38.4
click at [304, 71] on font "天気予報APIを使用すると、現在地の最新の天気情報にアクセスできます。これには、今後1時間の分単位の予報（プレミアムユーザー向け）、今後120時間の1時間ごと…" at bounding box center [370, 41] width 305 height 59
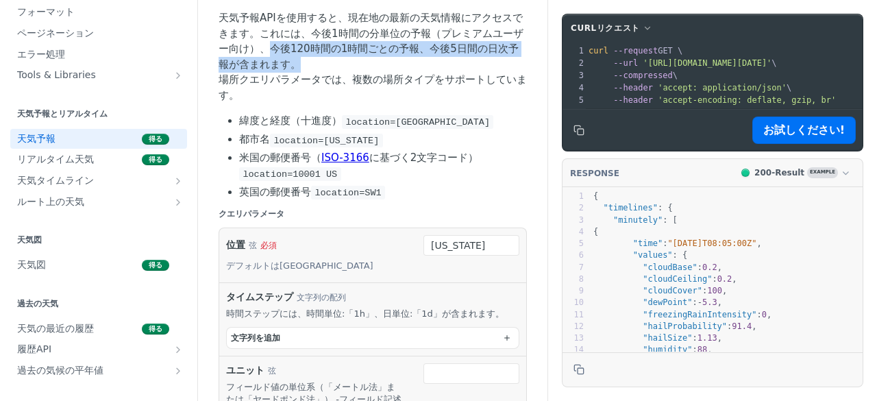
drag, startPoint x: 289, startPoint y: 58, endPoint x: 342, endPoint y: 69, distance: 54.0
click at [342, 69] on p "天気予報APIを使用すると、現在地の最新の天気情報にアクセスできます。これには、今後1時間の分単位の予報（プレミアムユーザー向け）、今後120時間の1時間ごと…" at bounding box center [372, 56] width 308 height 92
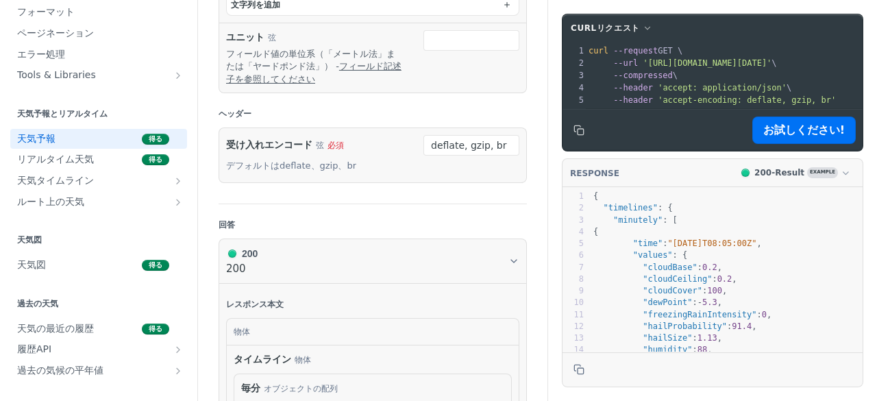
scroll to position [548, 0]
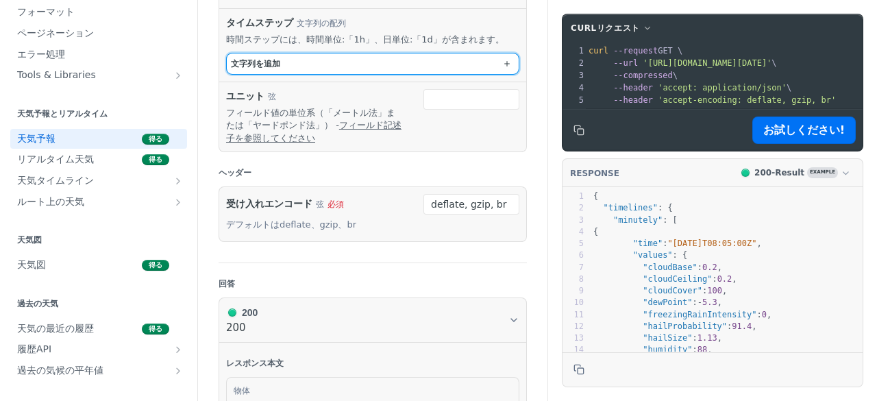
click at [334, 71] on button "文字列 を追加" at bounding box center [373, 63] width 292 height 21
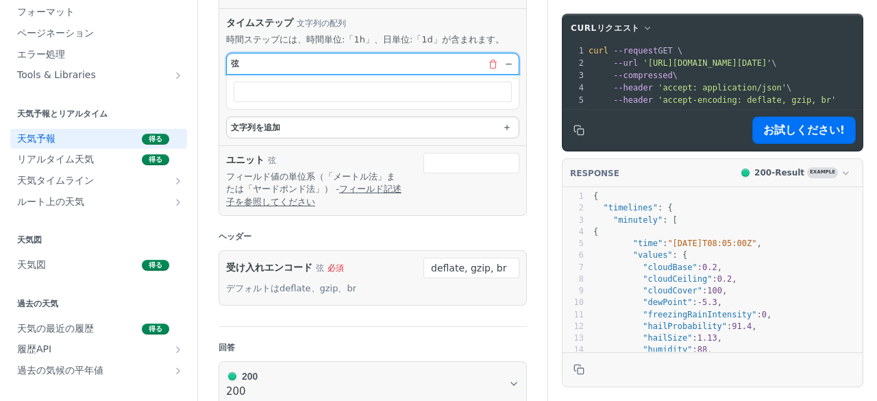
click at [334, 71] on button "弦" at bounding box center [373, 63] width 292 height 21
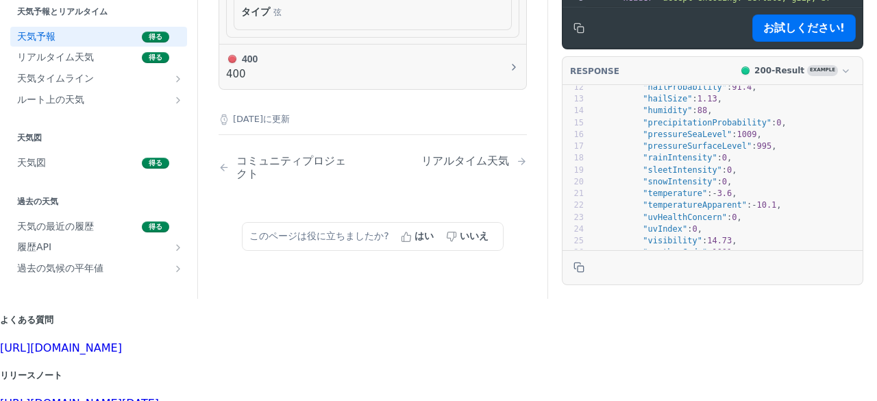
scroll to position [68, 0]
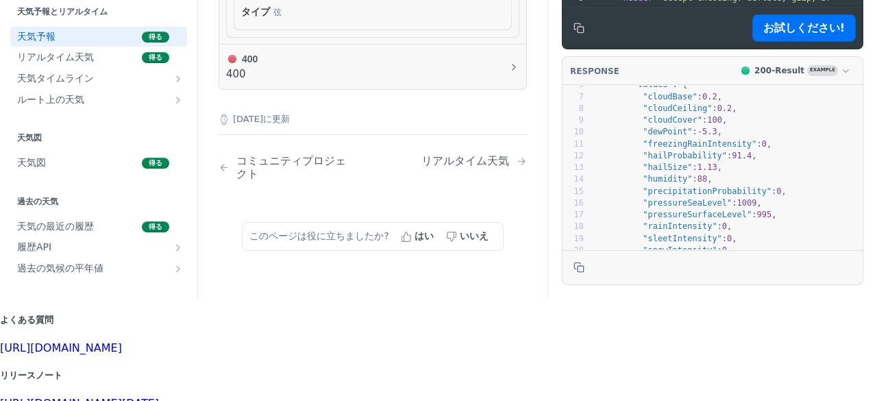
click at [715, 195] on span ""precipitationProbability"" at bounding box center [706, 191] width 129 height 10
type textarea "precipitationProbability"
drag, startPoint x: 630, startPoint y: 193, endPoint x: 740, endPoint y: 192, distance: 109.6
click at [740, 192] on span ""precipitationProbability"" at bounding box center [706, 191] width 129 height 10
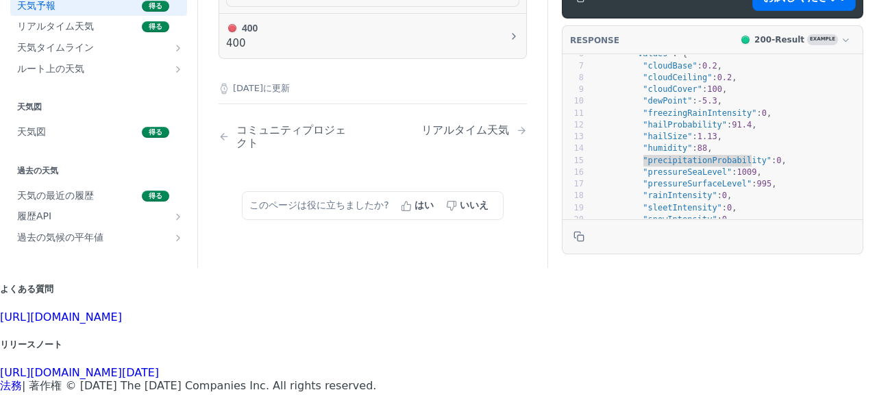
scroll to position [1622, 0]
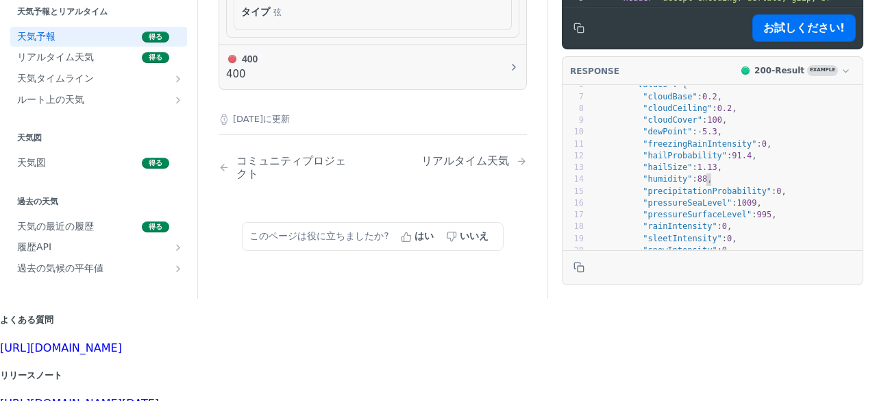
click at [703, 180] on pre ""humidity" : 88 ," at bounding box center [726, 179] width 272 height 12
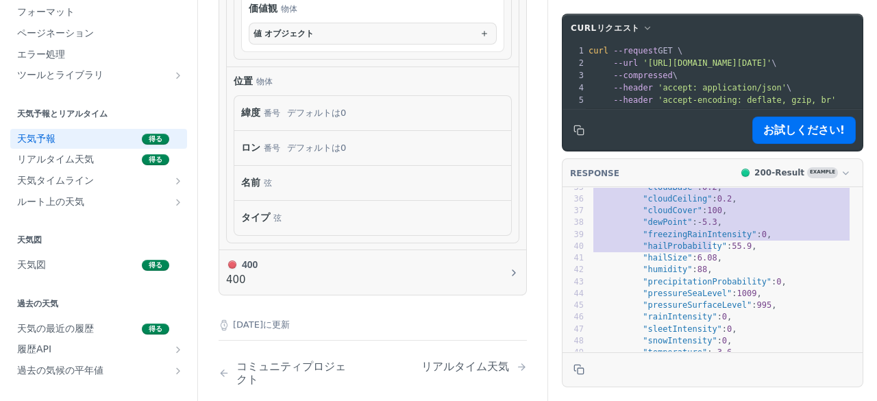
scroll to position [357, 0]
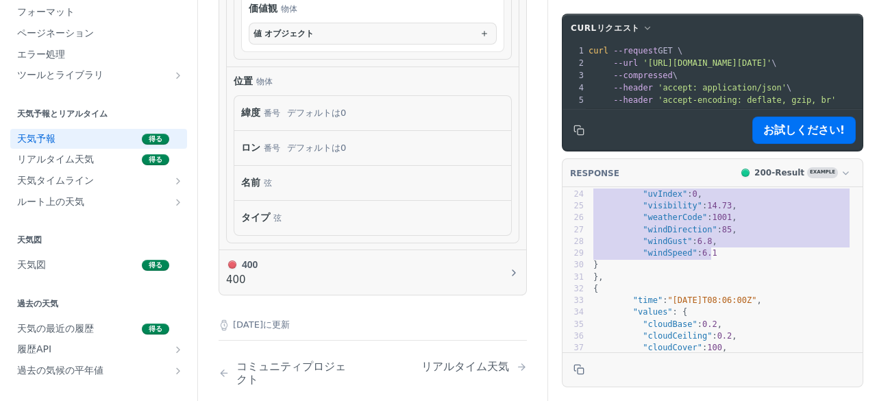
type textarea "{ "timelines": { "minutely": [ { "time": "2025-02-09T08:05:00Z", "values": { "c…"
drag, startPoint x: 583, startPoint y: 208, endPoint x: 749, endPoint y: 271, distance: 177.3
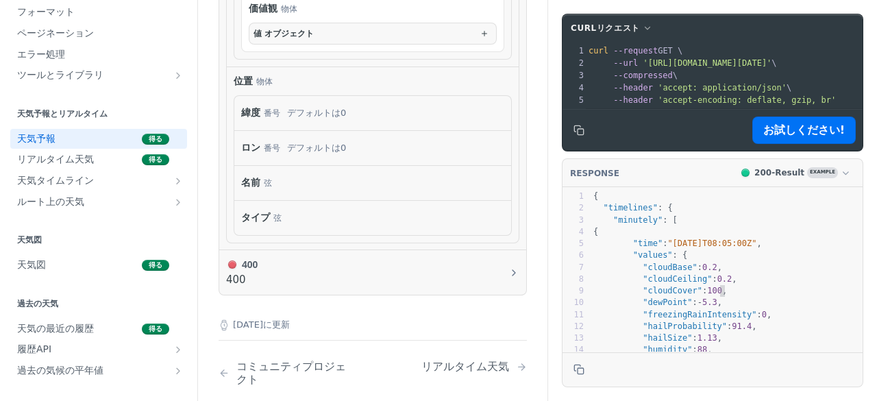
click at [762, 297] on pre ""cloudCover" : 100 ," at bounding box center [726, 291] width 272 height 12
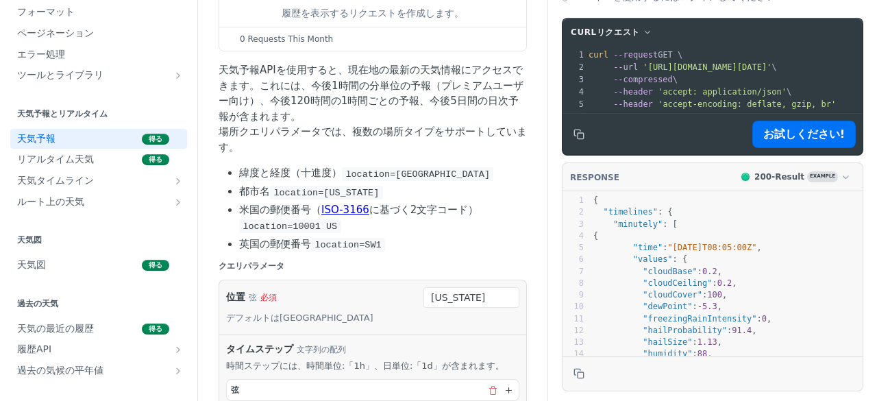
scroll to position [252, 0]
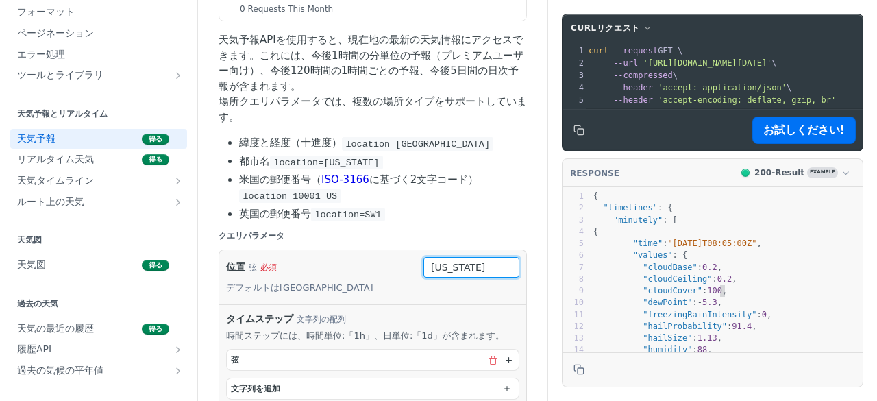
click at [464, 277] on input "[US_STATE]" at bounding box center [471, 267] width 96 height 21
drag, startPoint x: 475, startPoint y: 277, endPoint x: 397, endPoint y: 277, distance: 77.4
click at [397, 277] on div "位置 弦 必須 デフォルトはニューヨーク new york 必須 タイプ ： 弦 デフォルト値を使用する" at bounding box center [372, 277] width 293 height 40
type input "と"
type input "t"
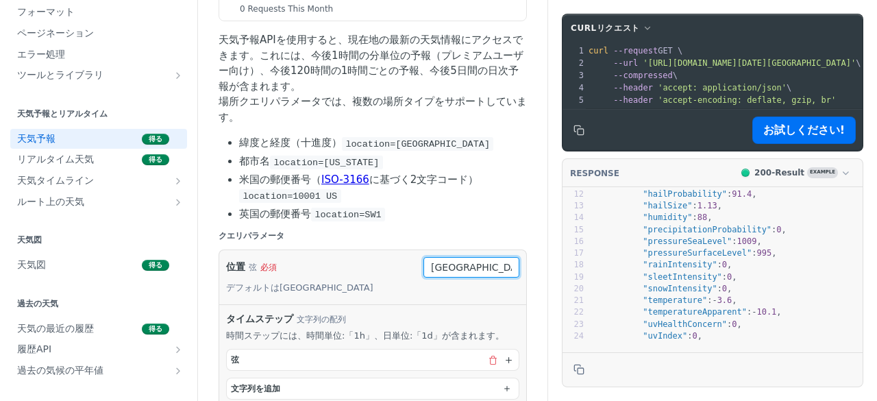
scroll to position [136, 0]
click at [481, 277] on input "Tokyo" at bounding box center [471, 267] width 96 height 21
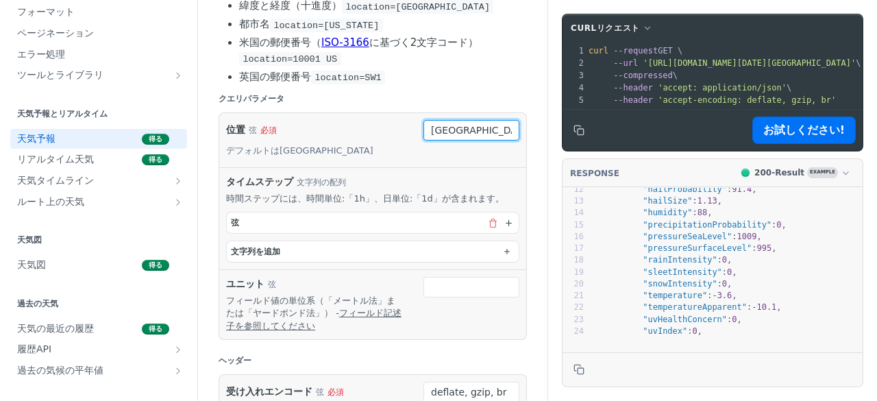
type input "Tokyo"
click at [411, 155] on div "位置 弦 必須 デフォルトはニューヨーク Tokyo" at bounding box center [372, 140] width 293 height 40
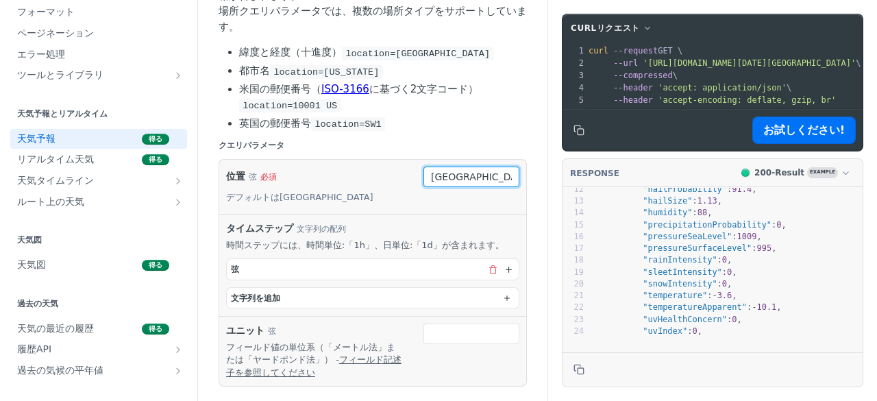
click at [447, 182] on input "Tokyo" at bounding box center [471, 176] width 96 height 21
click at [420, 208] on font "必須" at bounding box center [446, 201] width 104 height 14
click at [327, 202] on font "デフォルトは[GEOGRAPHIC_DATA]" at bounding box center [299, 197] width 147 height 10
click at [270, 181] on font "必須" at bounding box center [268, 177] width 16 height 10
drag, startPoint x: 473, startPoint y: 179, endPoint x: 393, endPoint y: 185, distance: 79.7
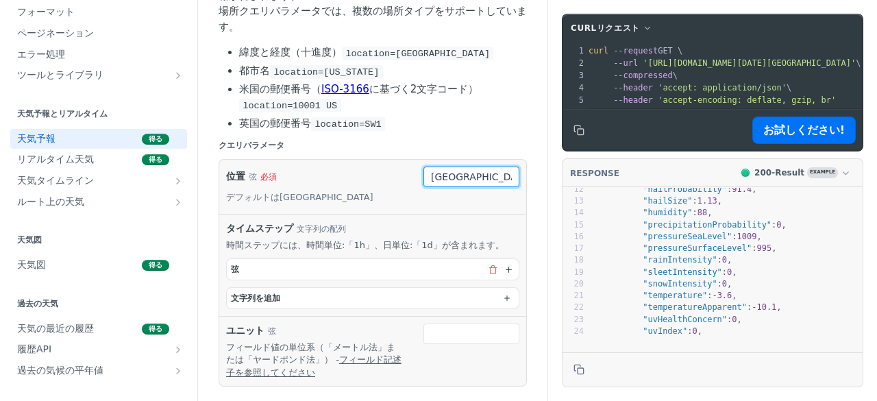
click at [393, 185] on div "位置 弦 必須 デフォルトはニューヨーク Tokyo" at bounding box center [372, 186] width 293 height 40
type input "t"
type input "j"
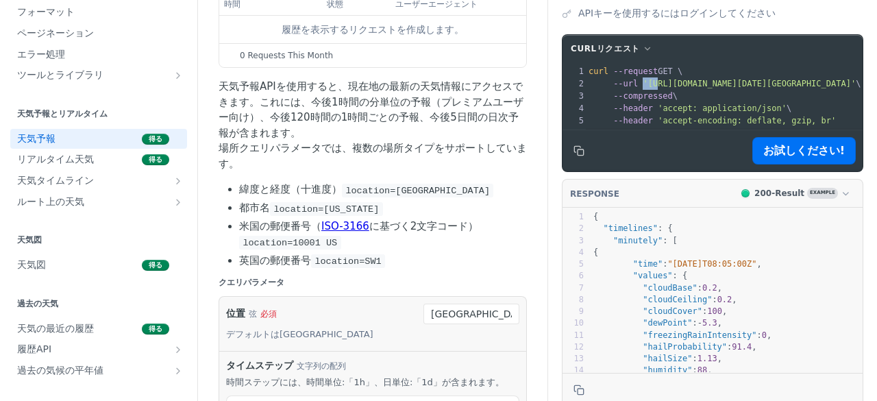
drag, startPoint x: 629, startPoint y: 88, endPoint x: 640, endPoint y: 89, distance: 11.7
click at [642, 88] on span "'https://api.tomorrow.io/v4/weather/forecast?location=tokyo&timesteps='" at bounding box center [748, 84] width 213 height 10
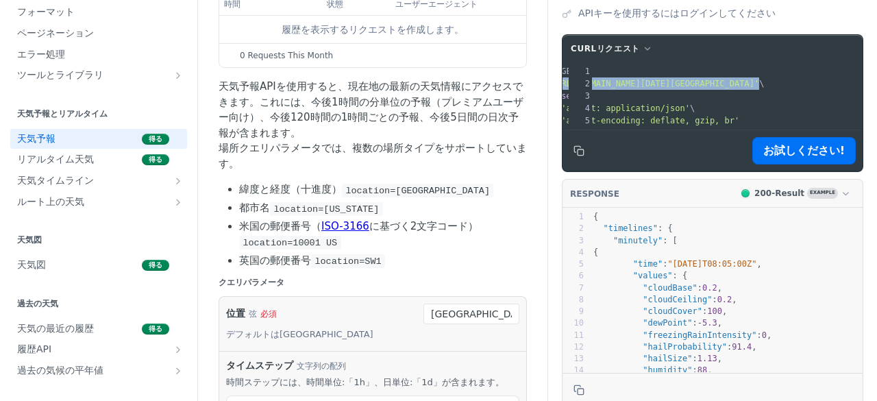
drag, startPoint x: 630, startPoint y: 91, endPoint x: 845, endPoint y: 92, distance: 215.0
click at [759, 88] on span "'https://api.tomorrow.io/v4/weather/forecast?location=tokyo&timesteps='" at bounding box center [652, 84] width 213 height 10
copy span "https://api.tomorrow.io/v4/weather/forecast?location=tokyo&timesteps='"
click at [377, 182] on div "天気予報APIを使用すると、現在地の最新の天気情報にアクセスできます。これには、今後1時間の分単位の予報（プレミアムユーザー向け）、今後120時間の1時間ごと…" at bounding box center [372, 174] width 308 height 190
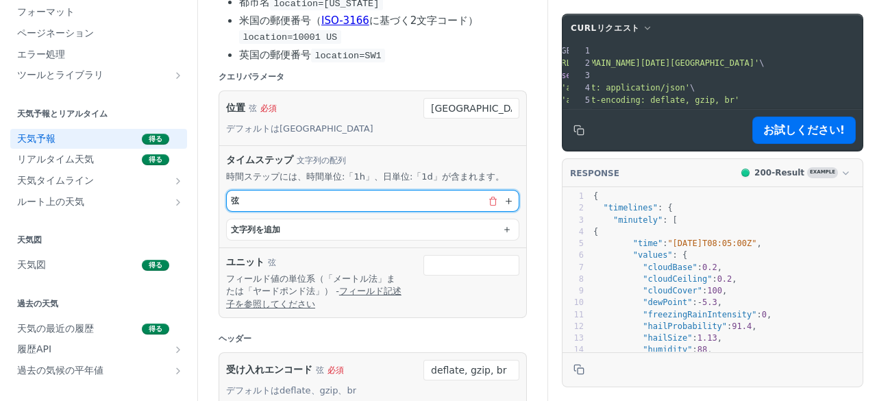
click at [336, 201] on button "弦" at bounding box center [373, 200] width 292 height 21
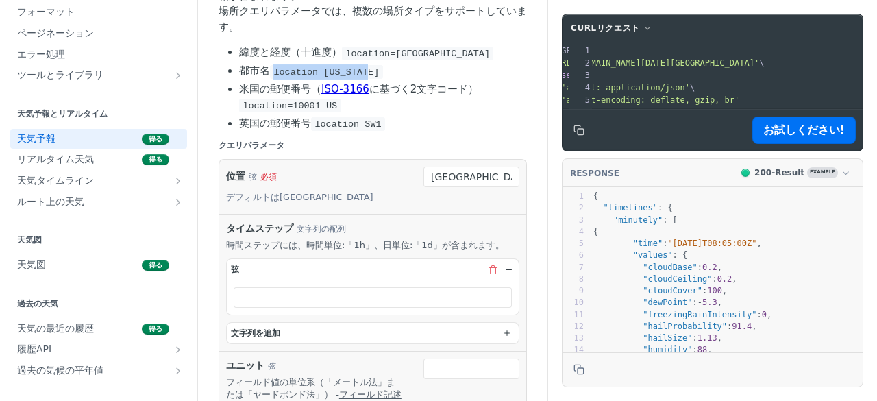
drag, startPoint x: 273, startPoint y: 77, endPoint x: 368, endPoint y: 72, distance: 95.3
click at [368, 72] on li "都市名 location=new york" at bounding box center [383, 71] width 288 height 16
copy span "location=[US_STATE]"
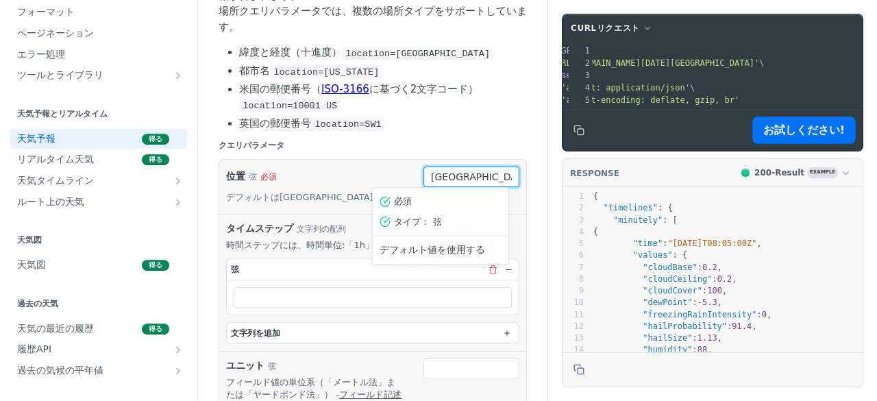
drag, startPoint x: 455, startPoint y: 177, endPoint x: 373, endPoint y: 177, distance: 82.9
click at [373, 177] on div "位置 弦 必須 デフォルトはニューヨーク tokyo 必須 タイプ ： 弦 デフォルト値を使用する" at bounding box center [372, 186] width 293 height 40
paste input "location=[US_STATE]"
type input "location=[US_STATE]"
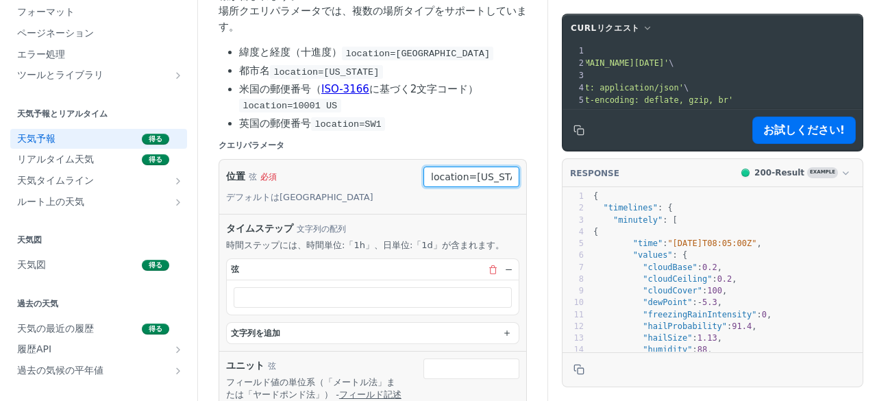
drag, startPoint x: 456, startPoint y: 184, endPoint x: 479, endPoint y: 182, distance: 23.4
click at [479, 182] on input "location=[US_STATE]" at bounding box center [471, 176] width 96 height 21
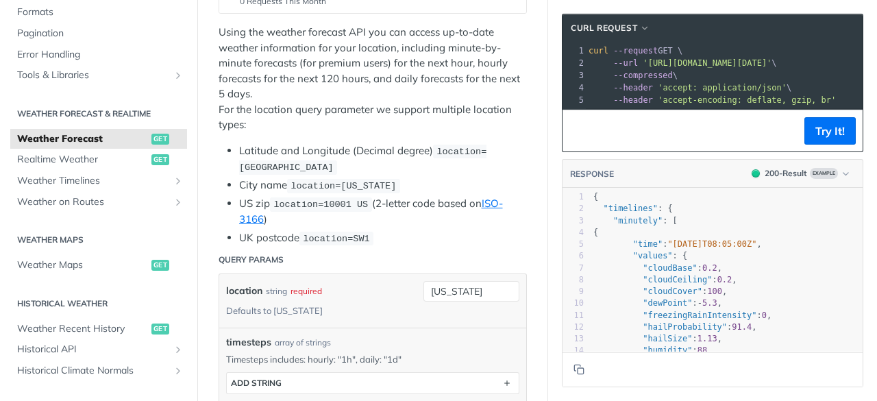
scroll to position [342, 0]
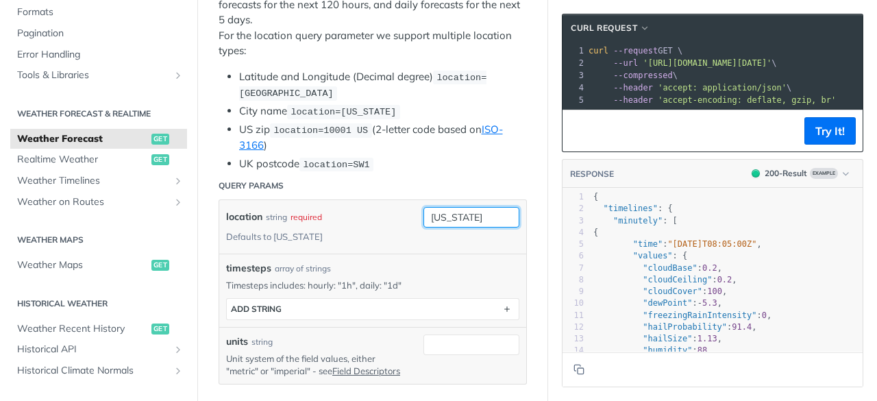
click at [480, 217] on input "[US_STATE]" at bounding box center [471, 217] width 96 height 21
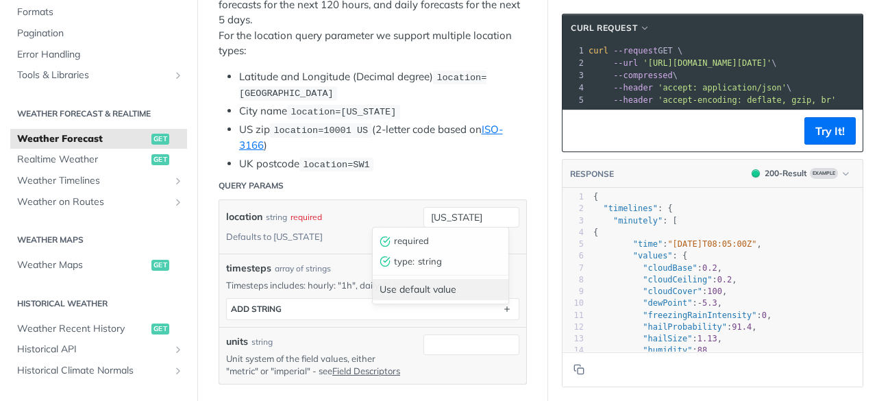
click at [411, 292] on div "Use default value" at bounding box center [441, 289] width 136 height 21
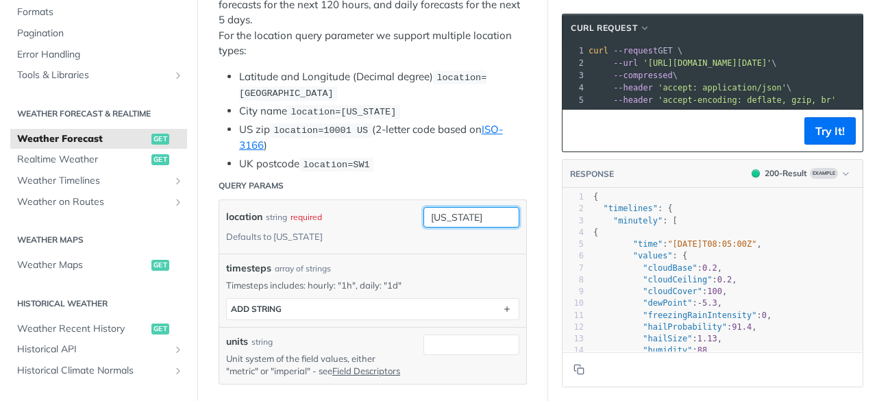
click at [466, 207] on input "[US_STATE]" at bounding box center [471, 217] width 96 height 21
type input "n"
type input "[GEOGRAPHIC_DATA]"
click at [441, 157] on li "UK postcode location=SW1" at bounding box center [383, 164] width 288 height 16
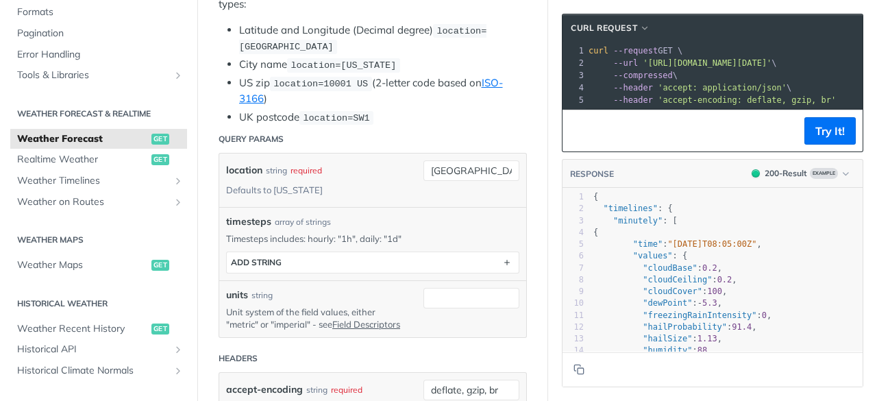
scroll to position [411, 0]
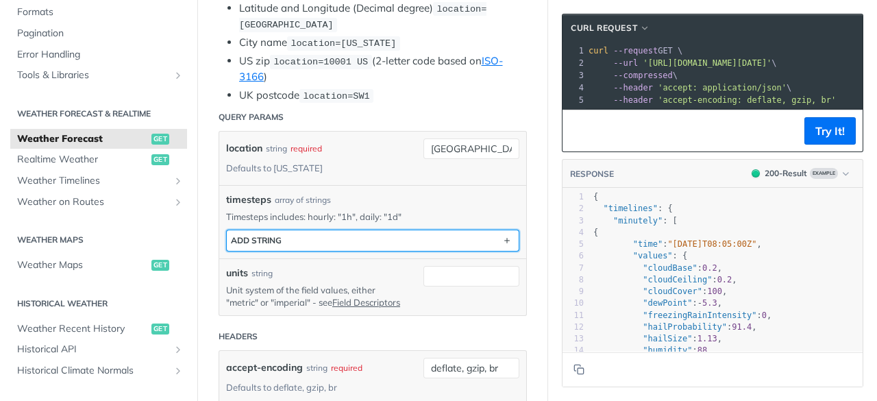
click at [334, 244] on button "ADD string" at bounding box center [373, 240] width 292 height 21
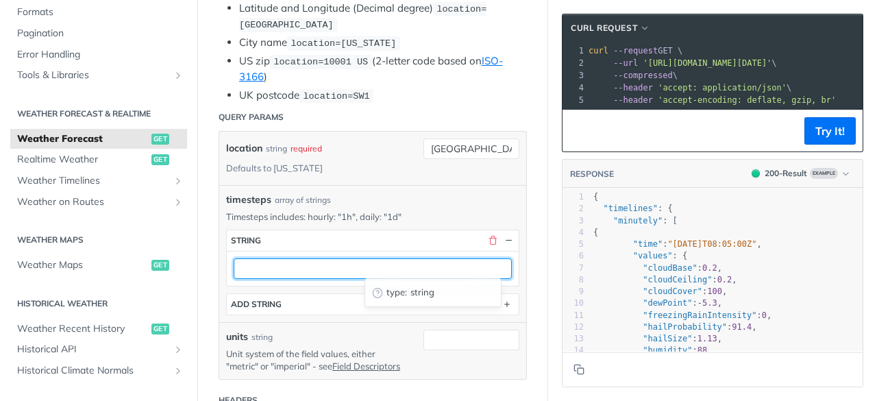
click at [308, 262] on input "text" at bounding box center [373, 268] width 278 height 21
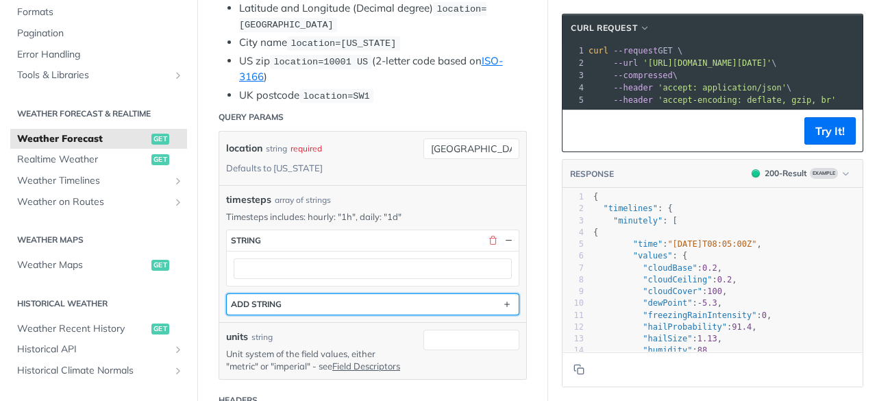
click at [314, 298] on button "ADD string" at bounding box center [373, 304] width 292 height 21
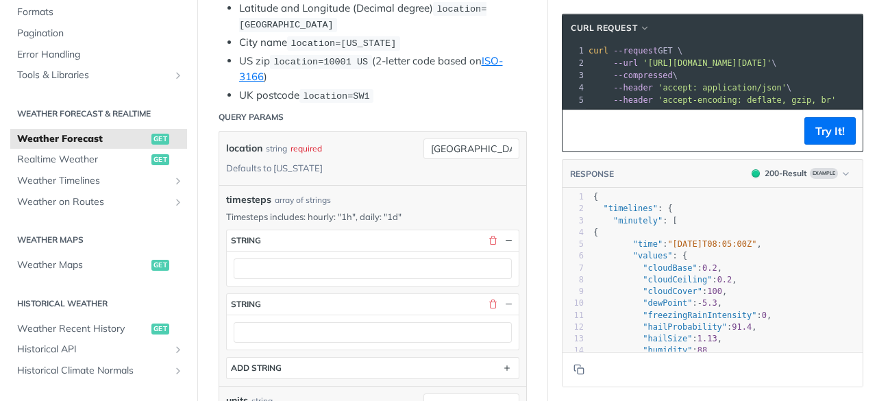
click at [297, 338] on div at bounding box center [373, 331] width 292 height 35
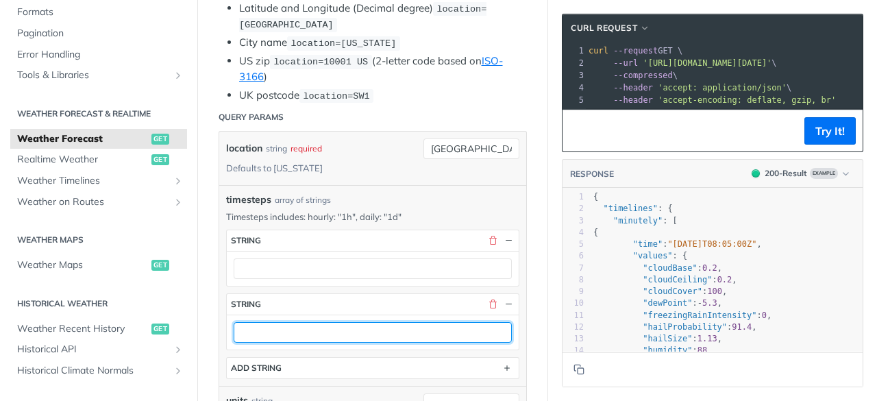
click at [304, 327] on input "text" at bounding box center [373, 332] width 278 height 21
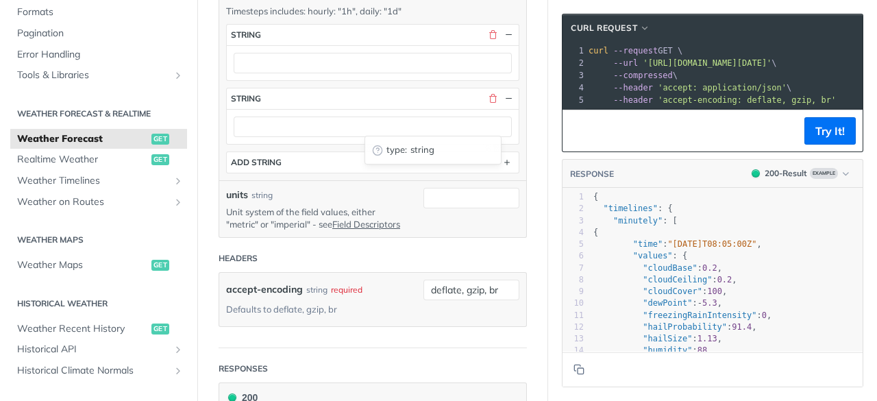
click at [337, 272] on header "Headers" at bounding box center [372, 257] width 308 height 27
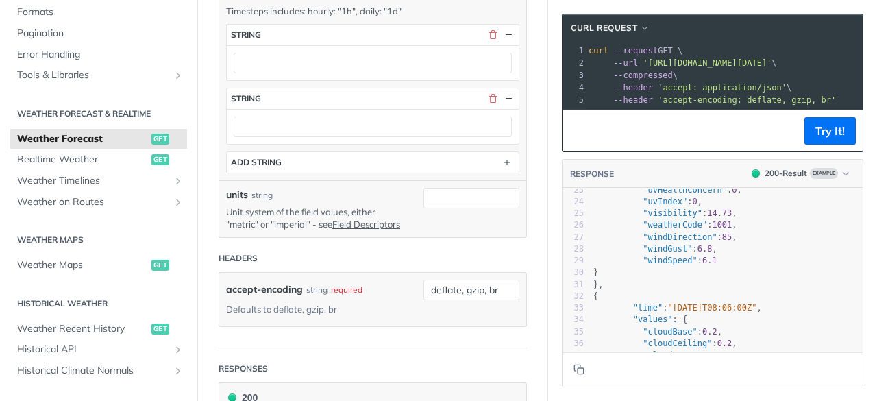
scroll to position [205, 0]
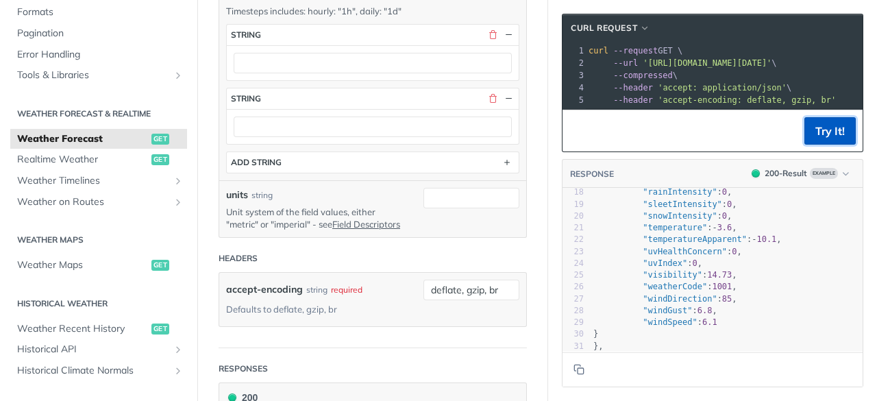
click at [822, 142] on button "Try It!" at bounding box center [829, 130] width 51 height 27
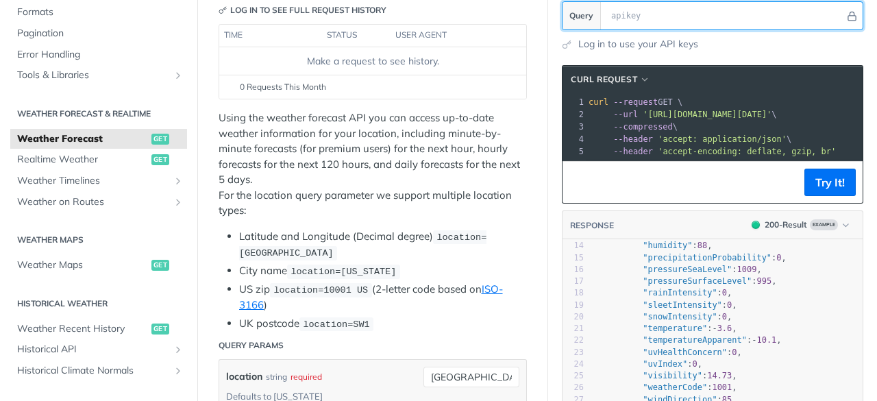
scroll to position [137, 0]
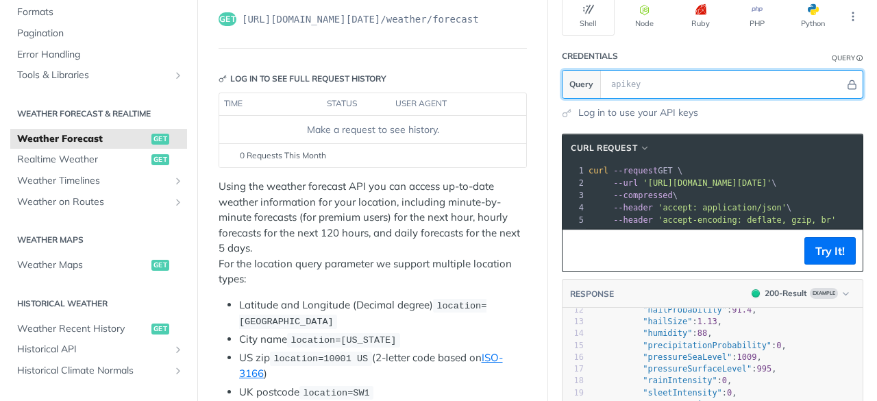
click at [605, 72] on input "text" at bounding box center [724, 84] width 240 height 27
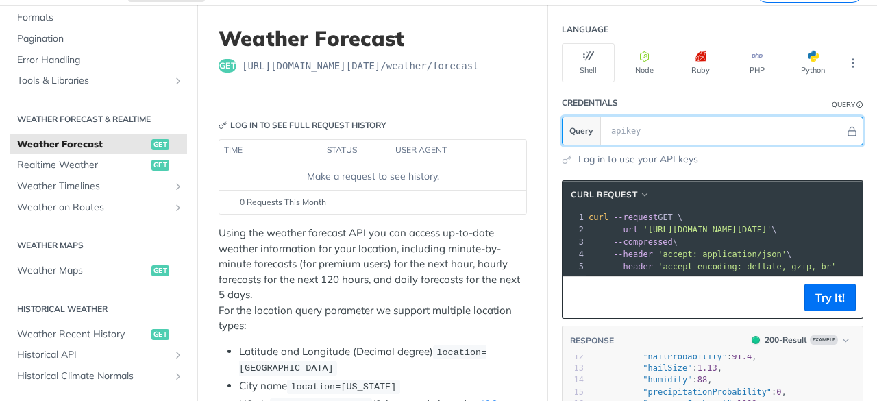
scroll to position [46, 0]
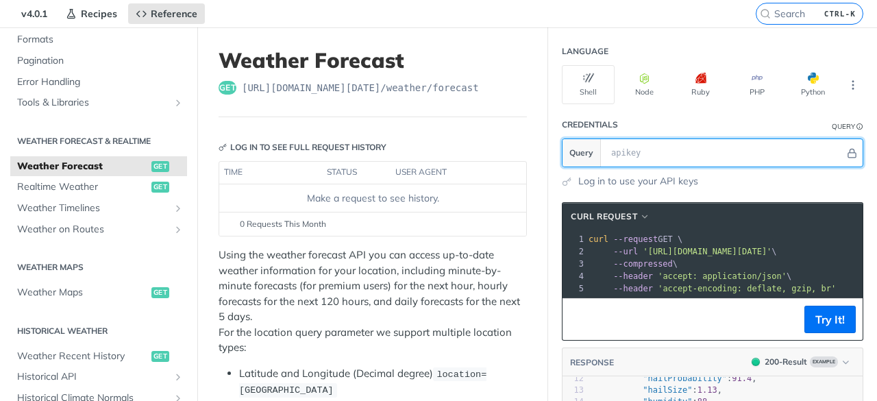
click at [618, 155] on input "text" at bounding box center [724, 152] width 240 height 27
type input "get"
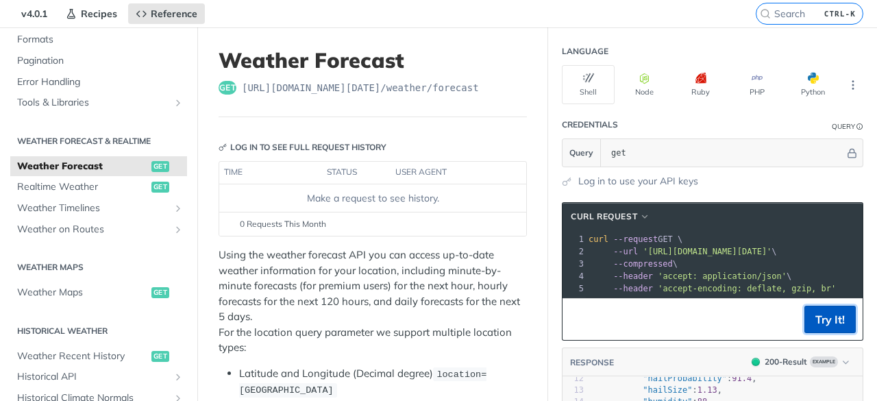
click at [822, 333] on button "Try It!" at bounding box center [829, 318] width 51 height 27
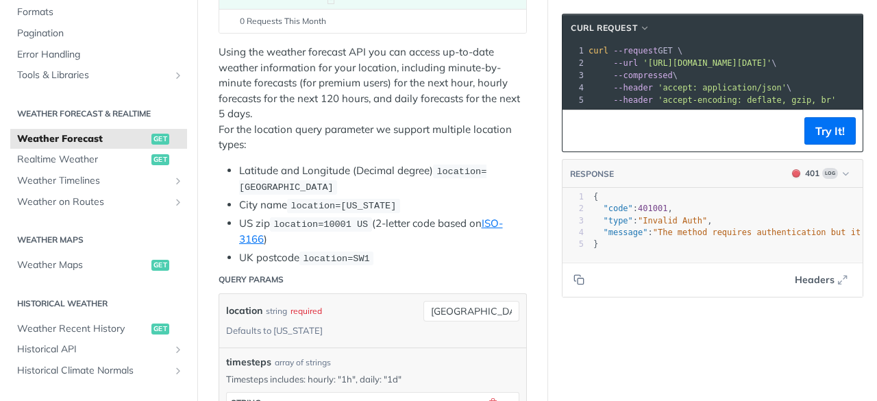
scroll to position [388, 0]
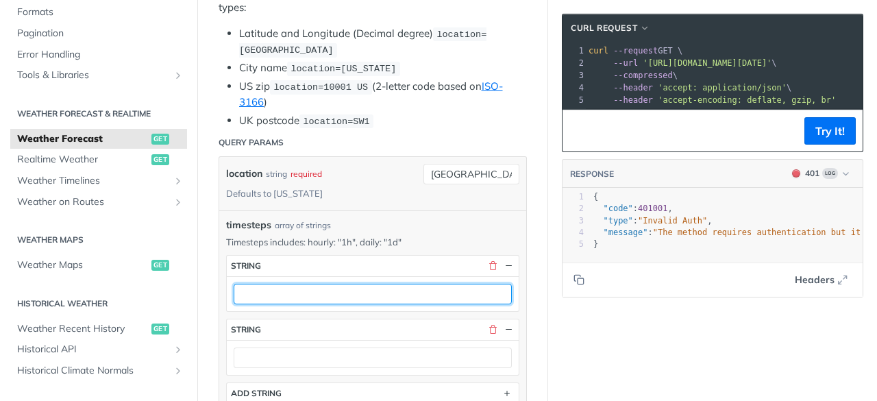
click at [279, 284] on input "text" at bounding box center [373, 294] width 278 height 21
paste input "35°41.4"
type input "35°41.4"
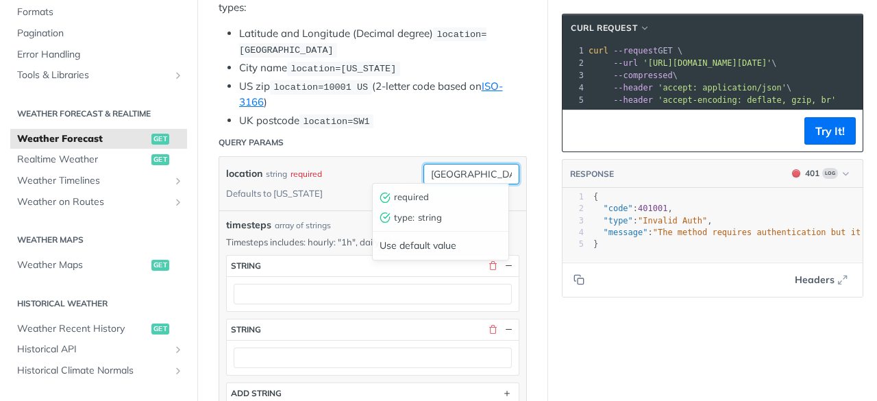
click at [489, 169] on input "tokyo" at bounding box center [471, 174] width 96 height 21
click at [440, 251] on div "Use default value" at bounding box center [441, 245] width 136 height 21
type input "[US_STATE]"
click at [460, 203] on div "location string required Defaults to new york new york" at bounding box center [372, 183] width 307 height 53
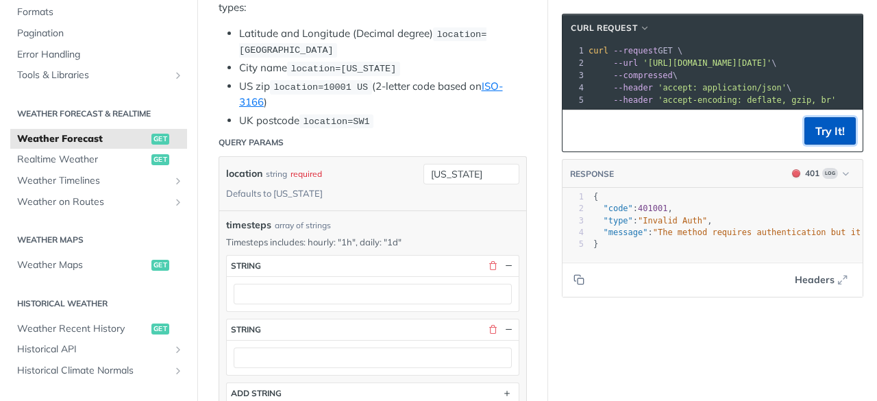
click at [820, 139] on button "Try It!" at bounding box center [829, 130] width 51 height 27
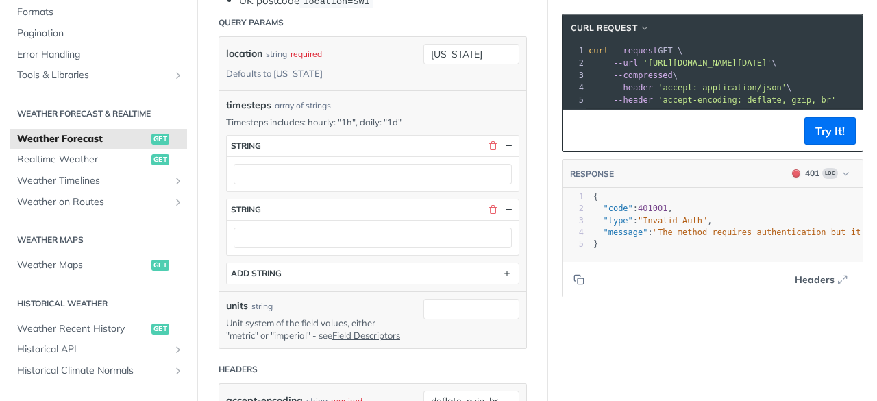
scroll to position [525, 0]
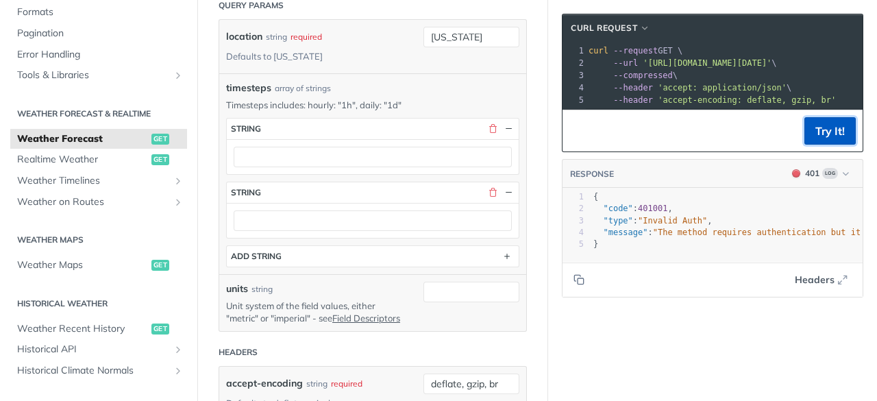
click at [825, 136] on button "Try It!" at bounding box center [829, 130] width 51 height 27
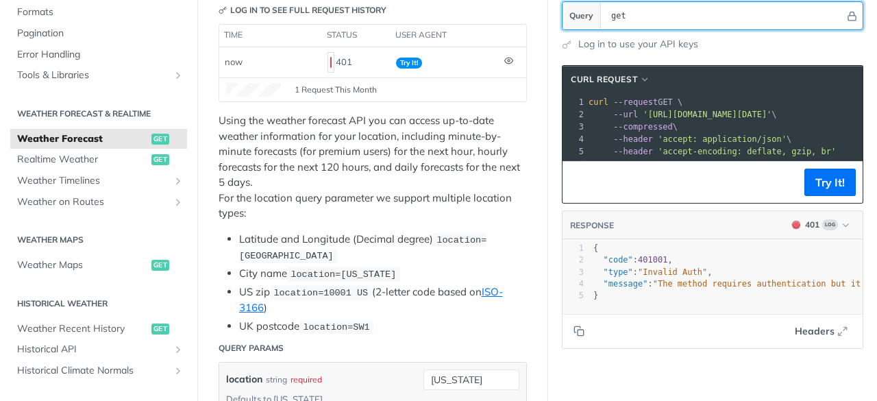
scroll to position [46, 0]
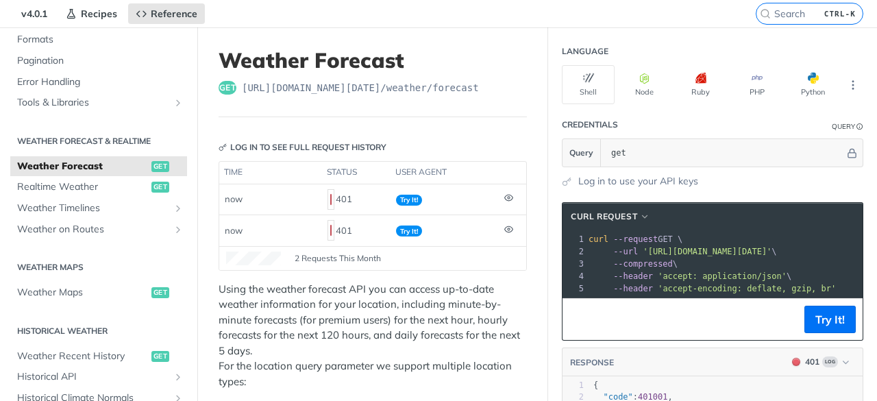
click at [60, 169] on span "Weather Forecast" at bounding box center [82, 167] width 131 height 14
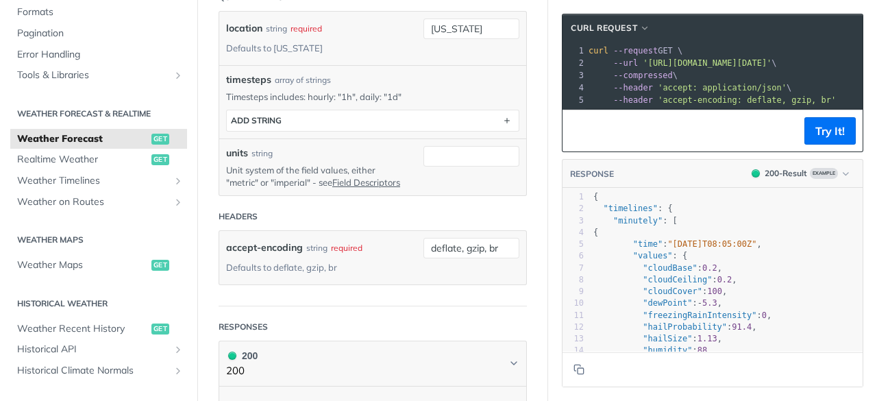
scroll to position [616, 0]
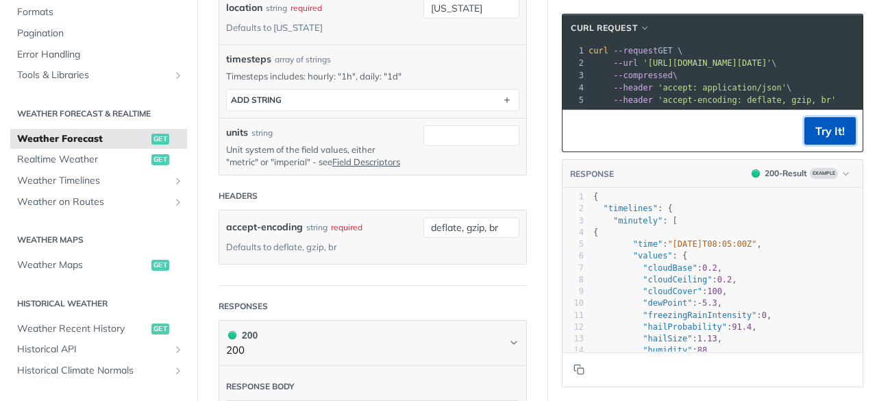
click at [817, 131] on button "Try It!" at bounding box center [829, 130] width 51 height 27
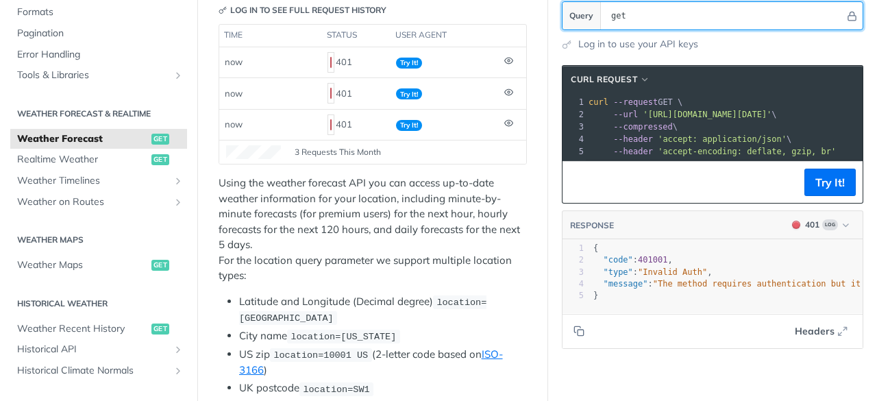
scroll to position [114, 0]
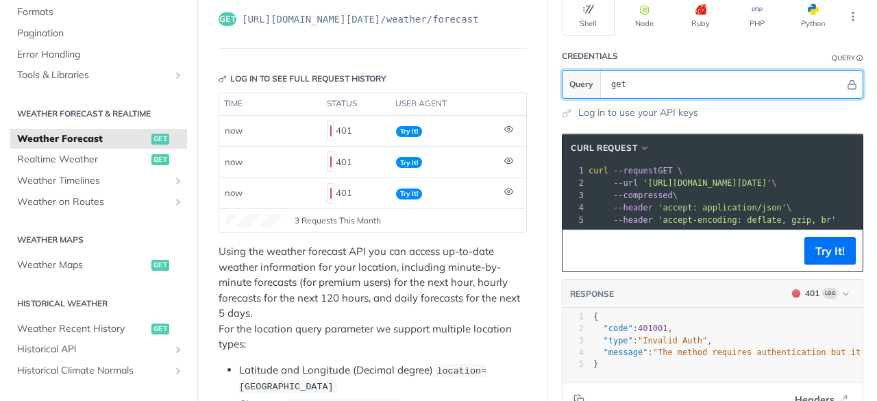
drag, startPoint x: 607, startPoint y: 81, endPoint x: 635, endPoint y: 92, distance: 30.1
click at [604, 81] on input "get" at bounding box center [724, 84] width 240 height 27
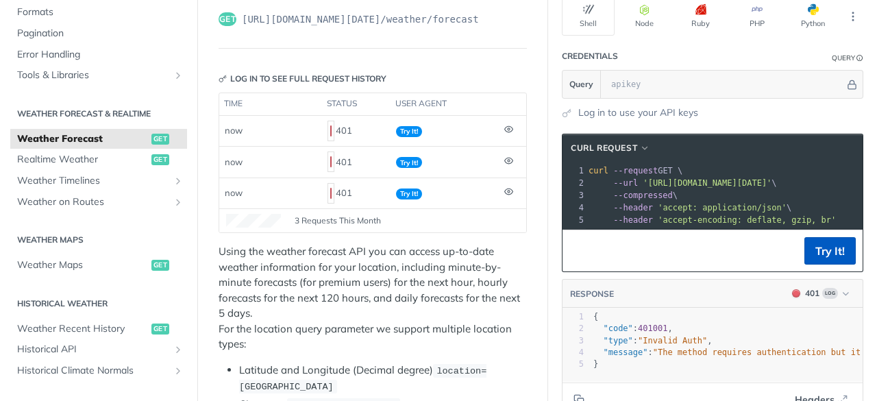
click at [820, 251] on div "cURL Request xxxxxxxxxx 1 curl --request GET \ 2 --url '[URL][DOMAIN_NAME][DATE…" at bounding box center [712, 203] width 301 height 138
click at [816, 258] on button "Try It!" at bounding box center [829, 250] width 51 height 27
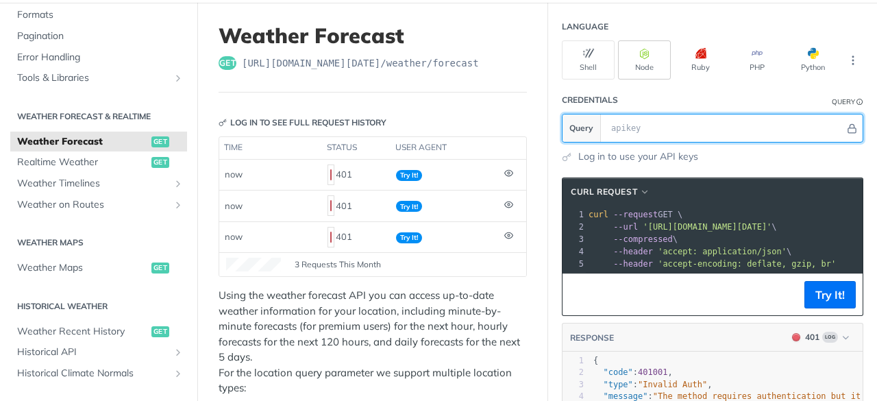
scroll to position [0, 0]
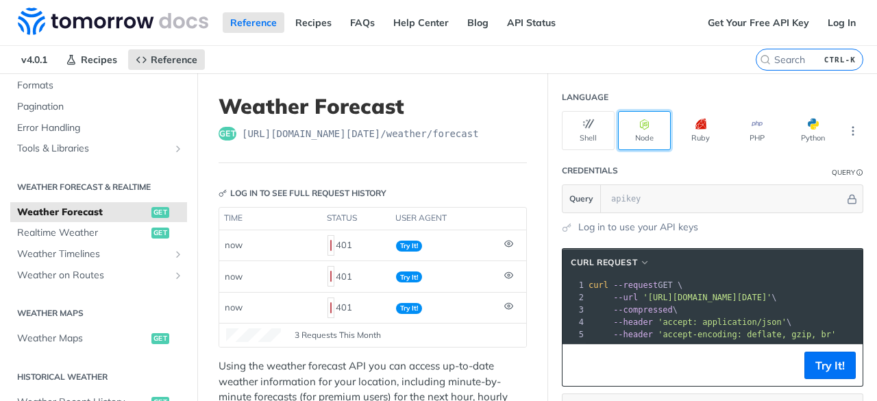
click at [625, 134] on button "Node" at bounding box center [644, 130] width 53 height 39
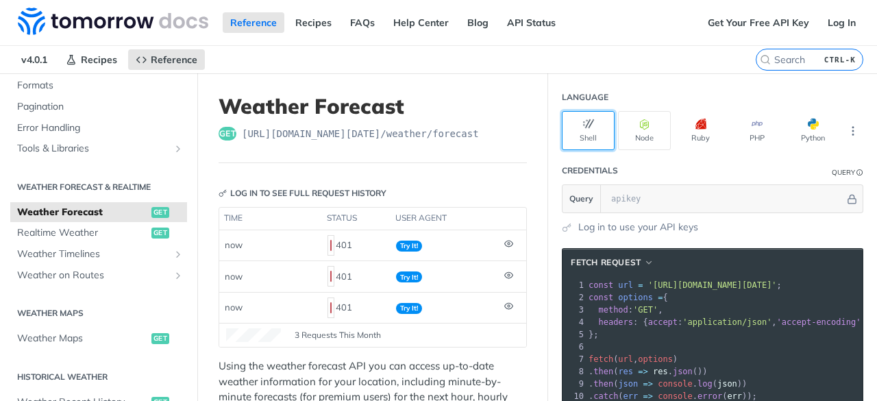
click at [590, 136] on button "Shell" at bounding box center [588, 130] width 53 height 39
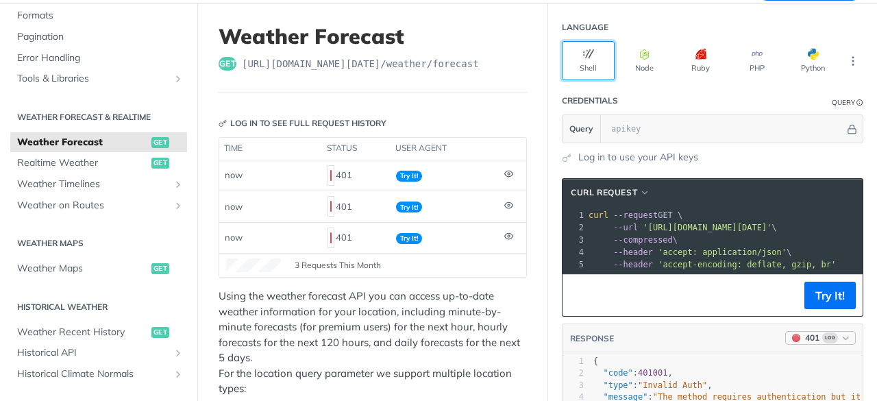
scroll to position [137, 0]
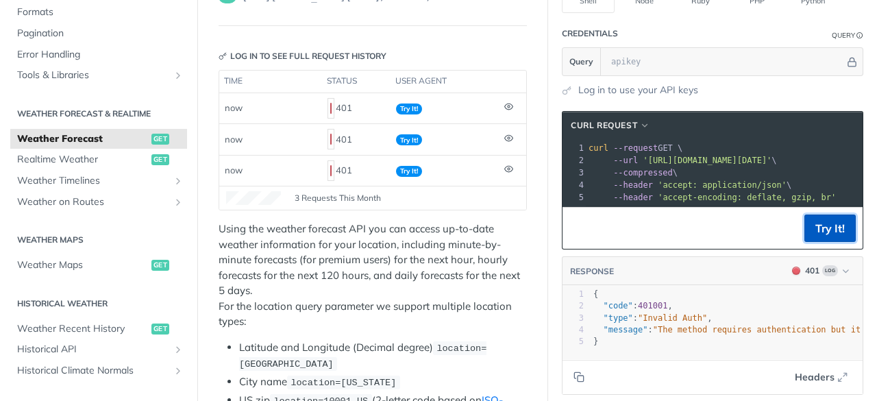
click at [818, 231] on button "Try It!" at bounding box center [829, 227] width 51 height 27
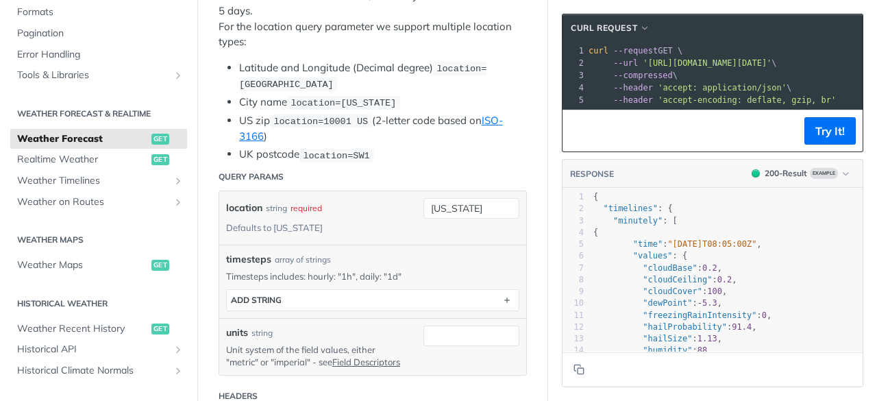
scroll to position [479, 0]
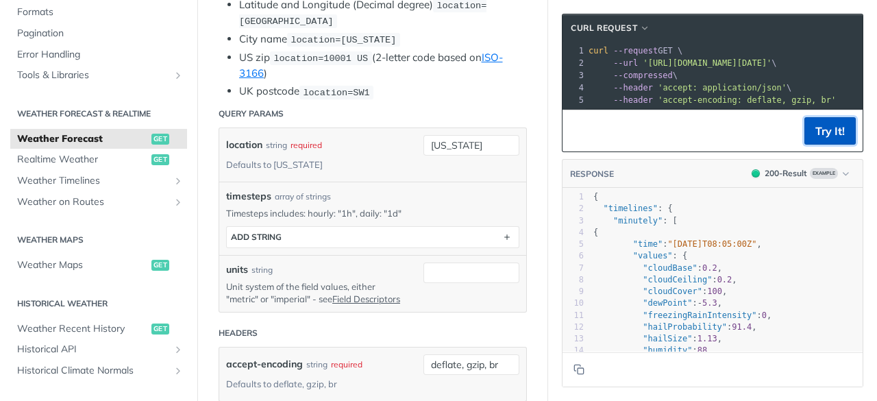
click at [804, 138] on button "Try It!" at bounding box center [829, 130] width 51 height 27
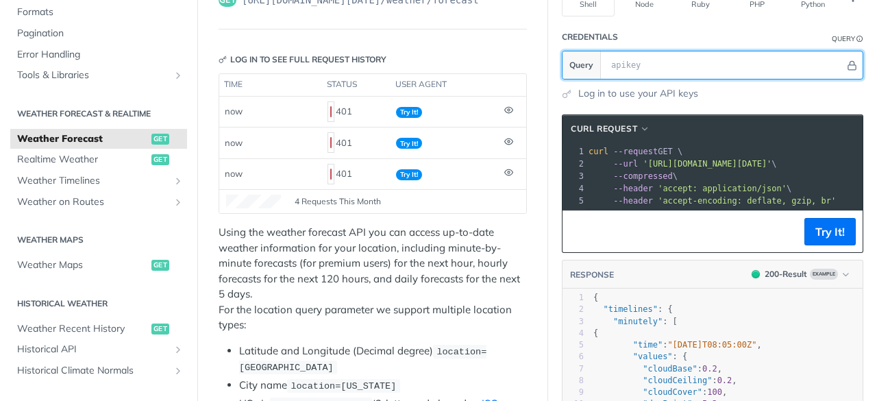
scroll to position [114, 0]
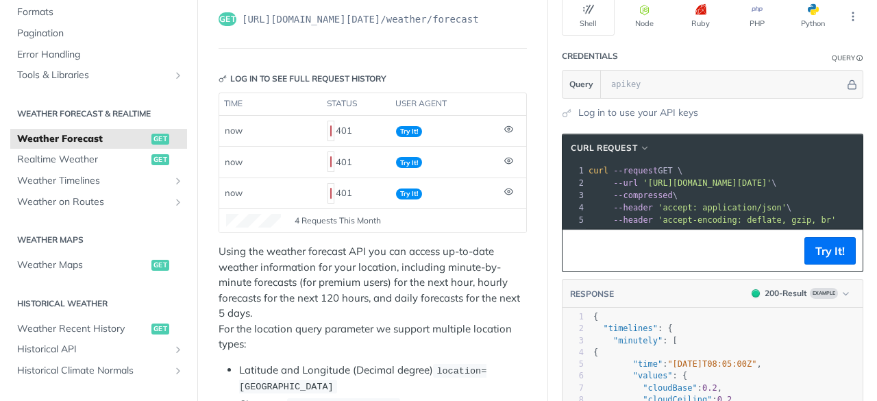
click at [625, 60] on header "Credentials Query" at bounding box center [712, 55] width 301 height 27
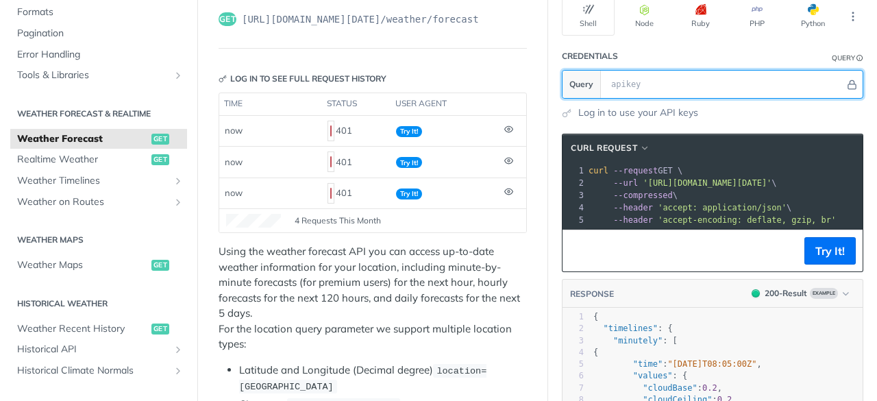
click at [629, 83] on input "text" at bounding box center [724, 84] width 240 height 27
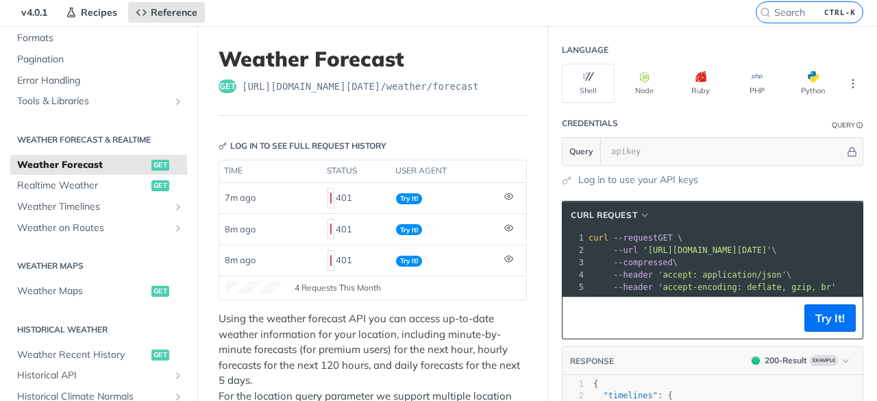
scroll to position [0, 0]
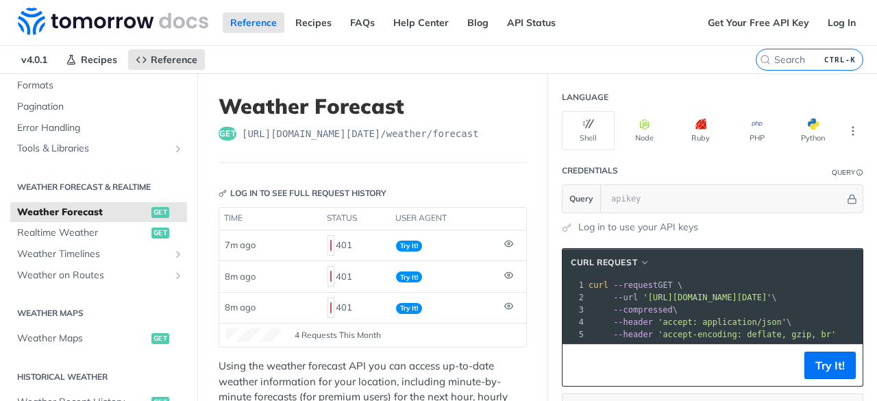
click at [375, 157] on header "Weather Forecast get [URL][DOMAIN_NAME][DATE] /weather/forecast" at bounding box center [372, 128] width 308 height 69
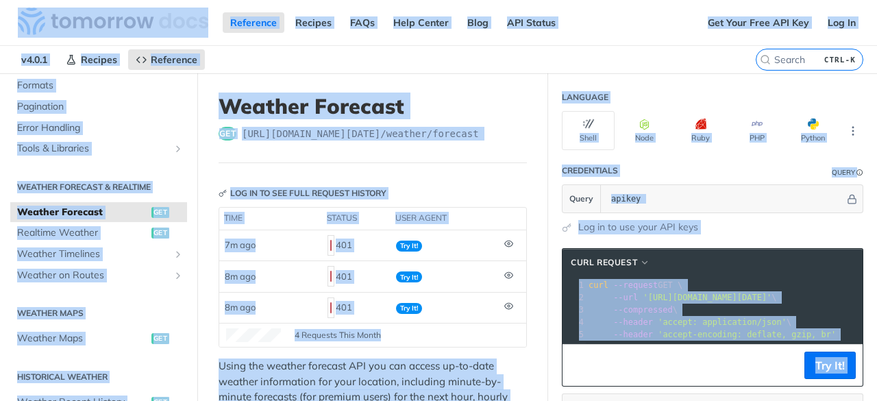
copy body "Lore ip Dolorsi Ametconse Adipisc ELIt Sedd Eiusmo Temp INC Utlabo Etdolor Magn…"
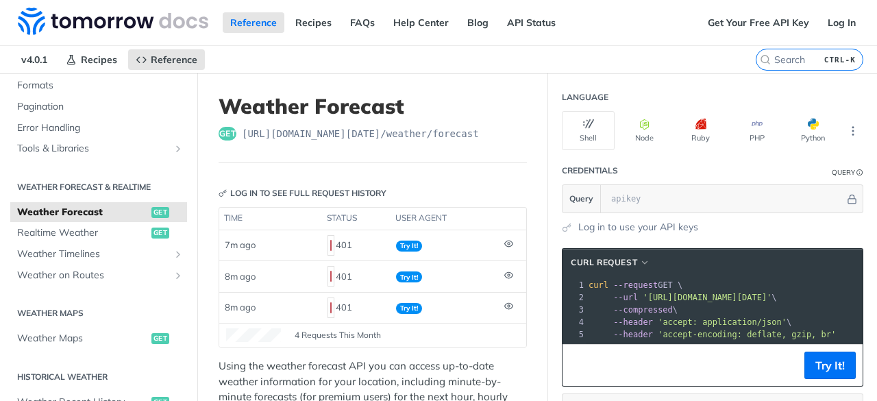
click at [667, 300] on pre "--url '[URL][DOMAIN_NAME][DATE]' \" at bounding box center [764, 297] width 357 height 12
drag, startPoint x: 563, startPoint y: 259, endPoint x: 625, endPoint y: 332, distance: 95.8
click at [625, 336] on div "cURL Request xxxxxxxxxx 1 curl --request GET \ 2 --url '[URL][DOMAIN_NAME][DATE…" at bounding box center [712, 317] width 301 height 138
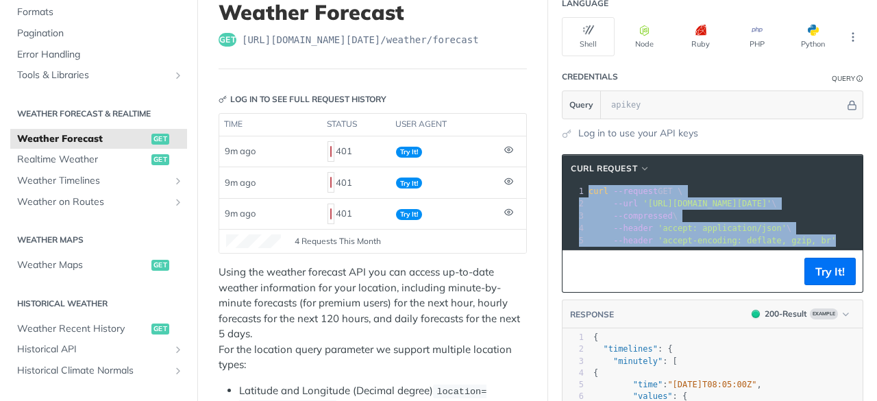
drag, startPoint x: 579, startPoint y: 281, endPoint x: 663, endPoint y: 288, distance: 84.5
click at [655, 298] on section "cURL Request xxxxxxxxxx 1 curl --request GET \ 2 --url '[URL][DOMAIN_NAME][DATE…" at bounding box center [712, 340] width 329 height 401
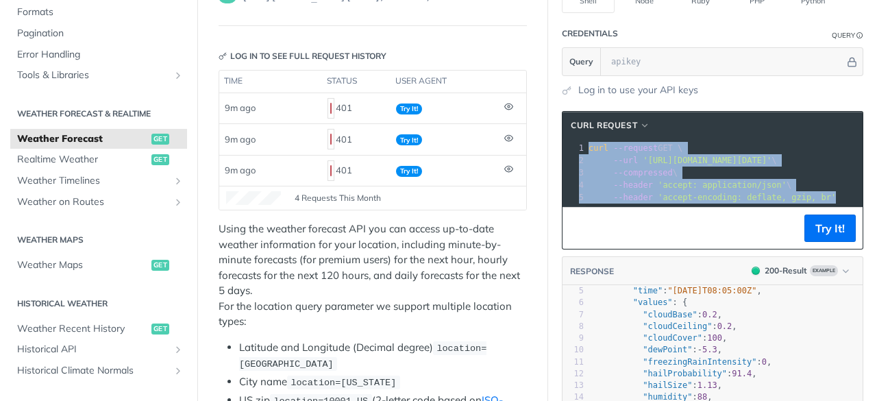
scroll to position [62, 0]
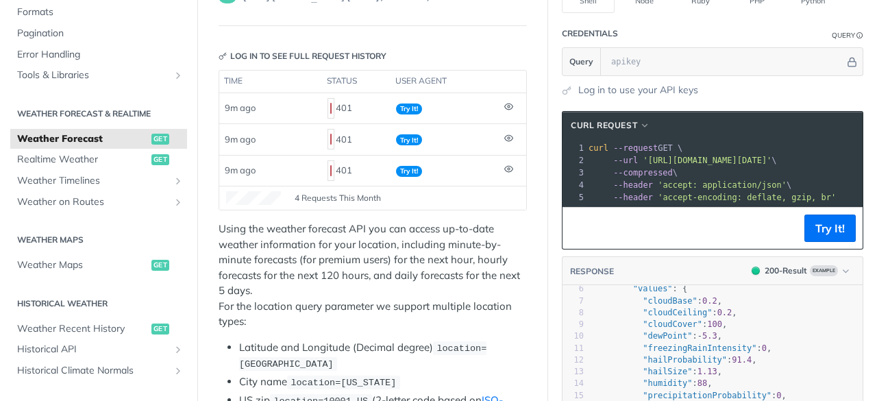
click at [609, 294] on pre ""values" : {" at bounding box center [726, 289] width 272 height 12
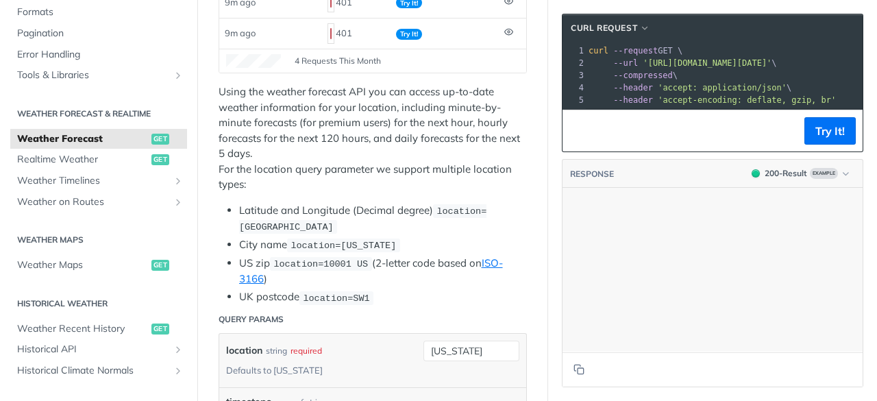
scroll to position [2080, 0]
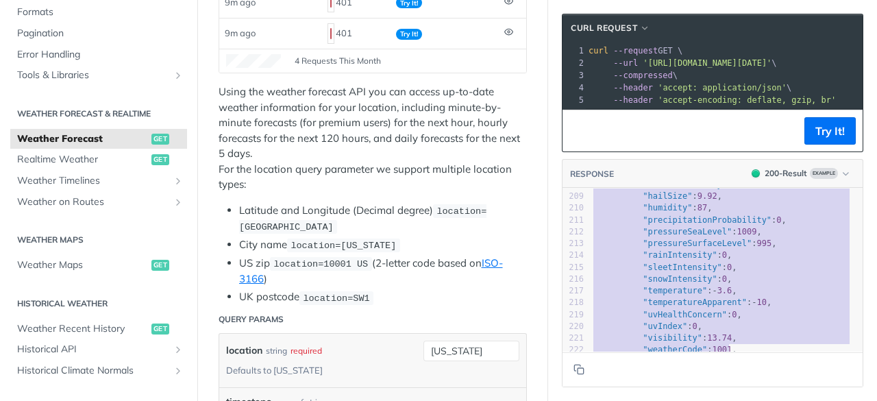
type textarea ""timelines": { "minutely": [ { "time": "[DATE]T08:05:00Z", "values": { "cloudBa…"
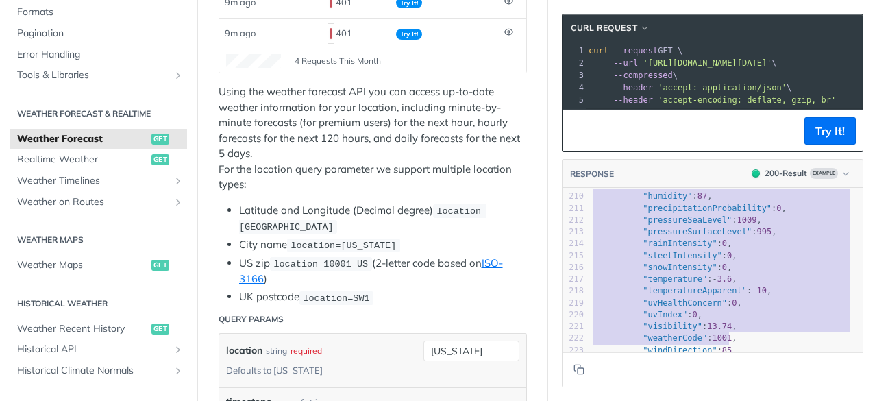
drag, startPoint x: 585, startPoint y: 208, endPoint x: 825, endPoint y: 332, distance: 270.8
click at [815, 320] on pre ""uvIndex" : 0 ," at bounding box center [726, 315] width 272 height 12
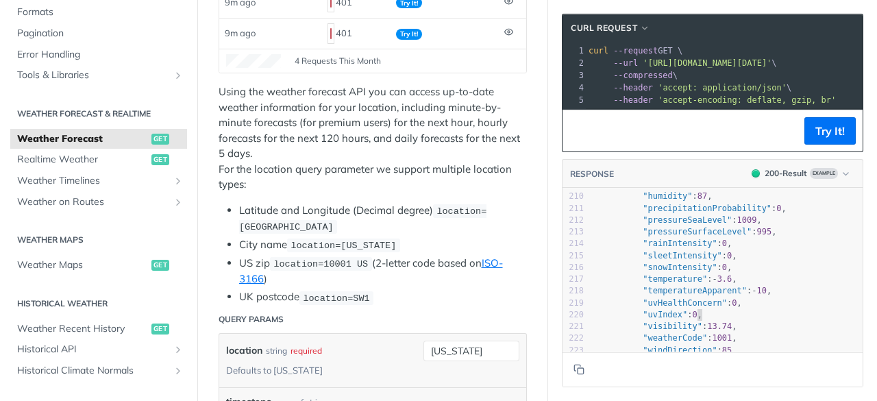
scroll to position [0, 0]
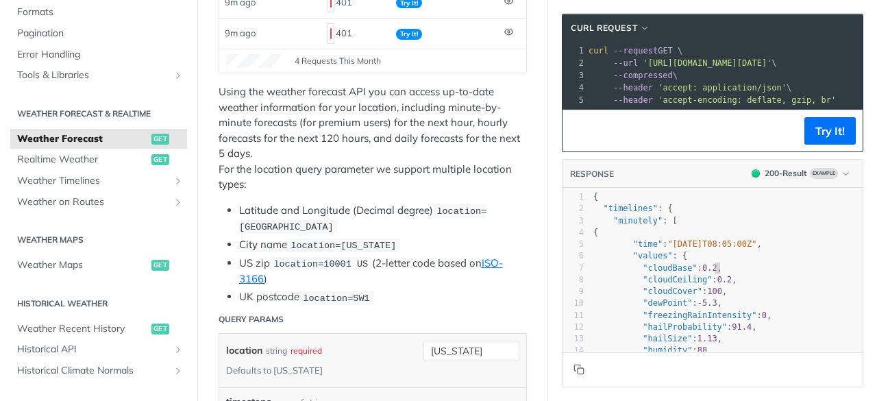
click at [731, 274] on pre ""cloudBase" : 0.2 ," at bounding box center [726, 268] width 272 height 12
type textarea "{ "timelines": { "minutely": [ { "time": "[DATE]T08:05:00Z", "values": { "cloud…"
click at [716, 238] on pre "{" at bounding box center [726, 233] width 272 height 12
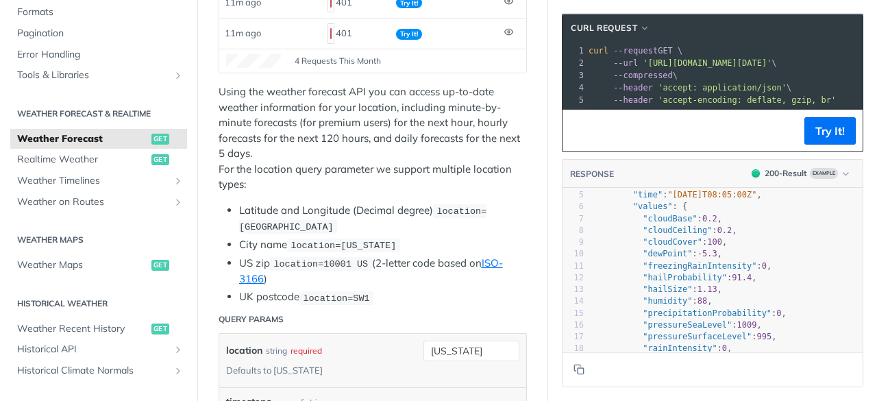
scroll to position [67, 0]
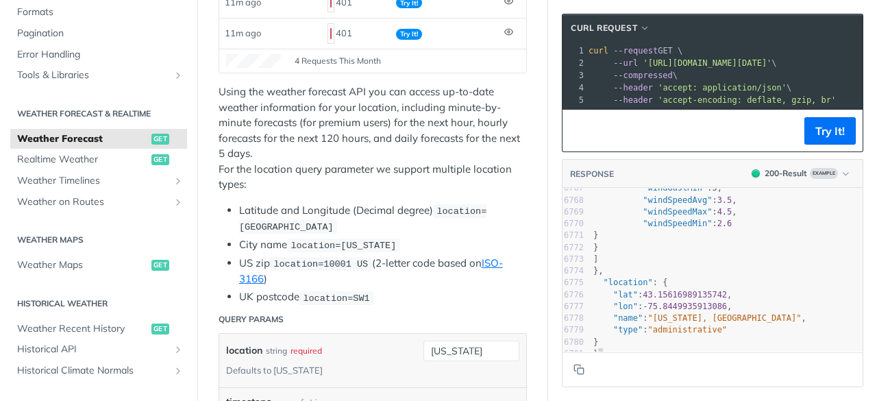
click at [686, 348] on pre "}" at bounding box center [726, 354] width 272 height 12
type textarea "{ "timelines": { "minutely": [ { "time": "[DATE]T08:05:00Z", "values": { "cloud…"
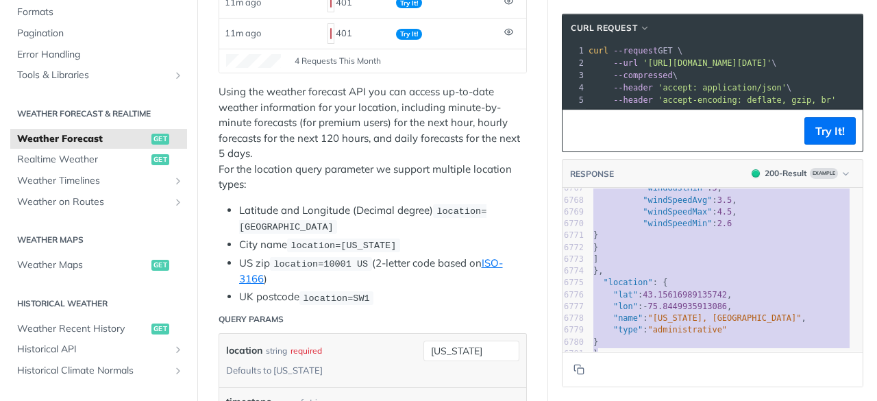
click at [689, 336] on pre "}" at bounding box center [726, 342] width 272 height 12
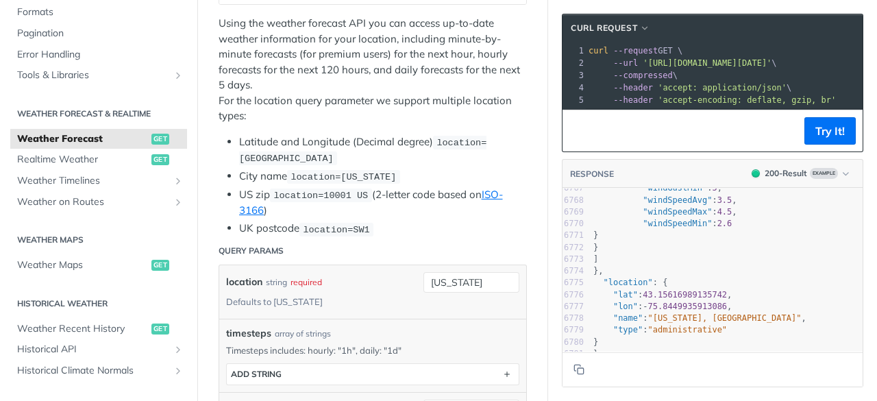
scroll to position [274, 0]
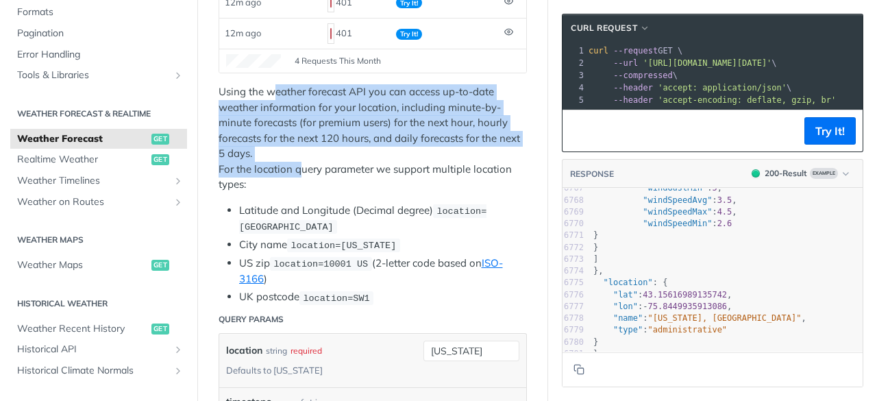
drag, startPoint x: 274, startPoint y: 86, endPoint x: 301, endPoint y: 173, distance: 91.8
click at [301, 173] on p "Using the weather forecast API you can access up-to-date weather information fo…" at bounding box center [372, 138] width 308 height 108
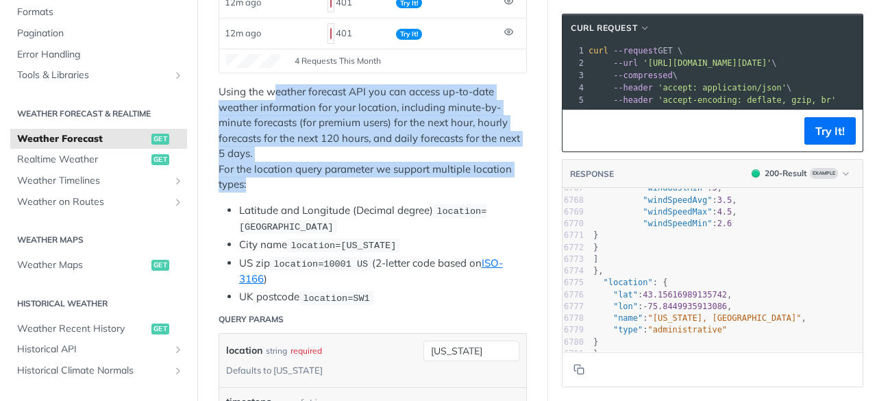
click at [301, 173] on p "Using the weather forecast API you can access up-to-date weather information fo…" at bounding box center [372, 138] width 308 height 108
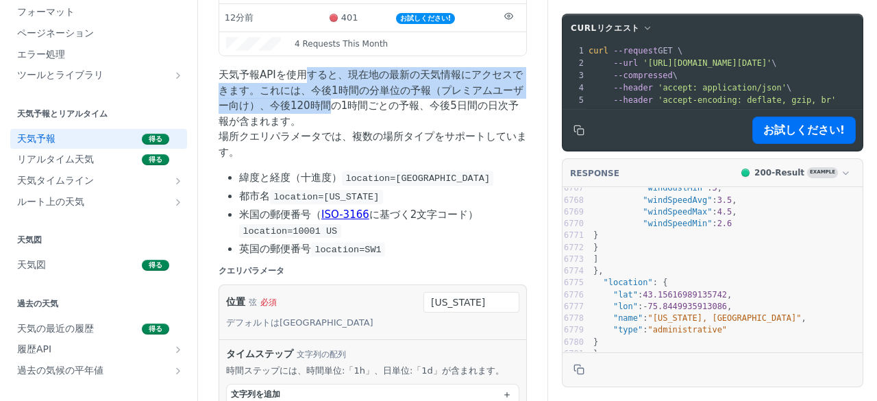
drag, startPoint x: 304, startPoint y: 94, endPoint x: 344, endPoint y: 112, distance: 43.8
click at [344, 112] on font "天気予報APIを使用すると、現在地の最新の天気情報にアクセスできます。これには、今後1時間の分単位の予報（プレミアムユーザー向け）、今後120時間の1時間ごと…" at bounding box center [370, 97] width 305 height 59
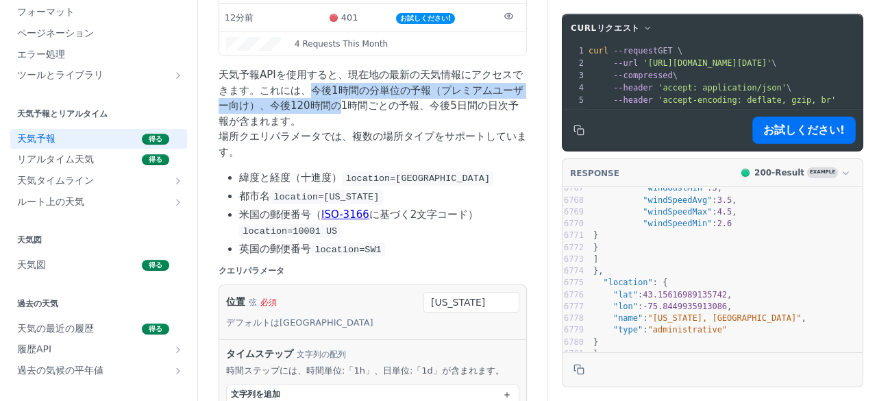
drag, startPoint x: 323, startPoint y: 105, endPoint x: 359, endPoint y: 131, distance: 44.7
click at [359, 131] on p "天気予報APIを使用すると、現在地の最新の天気情報にアクセスできます。これには、今後1時間の分単位の予報（プレミアムユーザー向け）、今後120時間の1時間ごと…" at bounding box center [372, 113] width 308 height 92
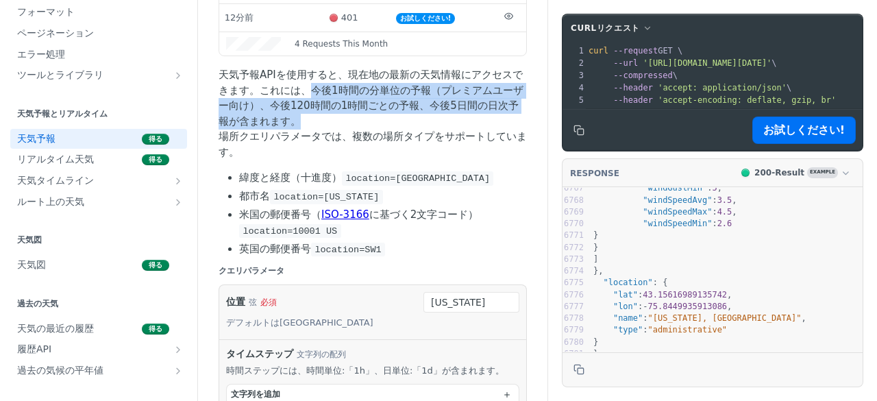
click at [359, 131] on p "天気予報APIを使用すると、現在地の最新の天気情報にアクセスできます。これには、今後1時間の分単位の予報（プレミアムユーザー向け）、今後120時間の1時間ごと…" at bounding box center [372, 113] width 308 height 92
drag, startPoint x: 349, startPoint y: 151, endPoint x: 349, endPoint y: 105, distance: 45.9
click at [349, 105] on p "天気予報APIを使用すると、現在地の最新の天気情報にアクセスできます。これには、今後1時間の分単位の予報（プレミアムユーザー向け）、今後120時間の1時間ごと…" at bounding box center [372, 113] width 308 height 92
click at [349, 105] on font "天気予報APIを使用すると、現在地の最新の天気情報にアクセスできます。これには、今後1時間の分単位の予報（プレミアムユーザー向け）、今後120時間の1時間ごと…" at bounding box center [370, 97] width 305 height 59
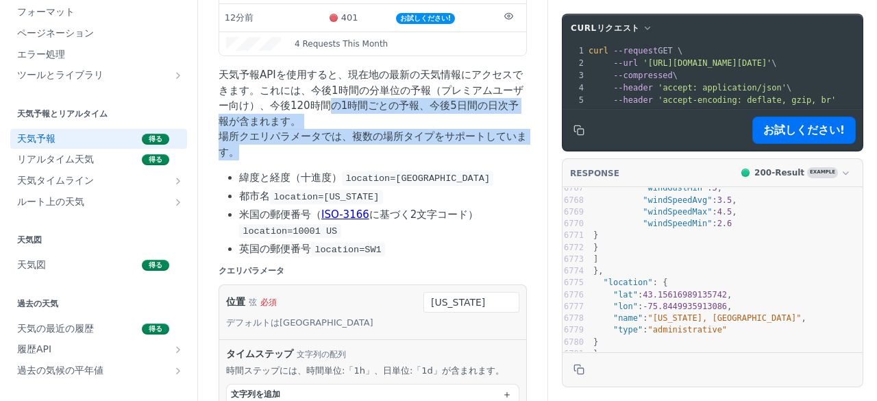
drag, startPoint x: 356, startPoint y: 131, endPoint x: 383, endPoint y: 165, distance: 43.4
click at [383, 160] on p "天気予報APIを使用すると、現在地の最新の天気情報にアクセスできます。これには、今後1時間の分単位の予報（プレミアムユーザー向け）、今後120時間の1時間ごと…" at bounding box center [372, 113] width 308 height 92
